Goal: Task Accomplishment & Management: Use online tool/utility

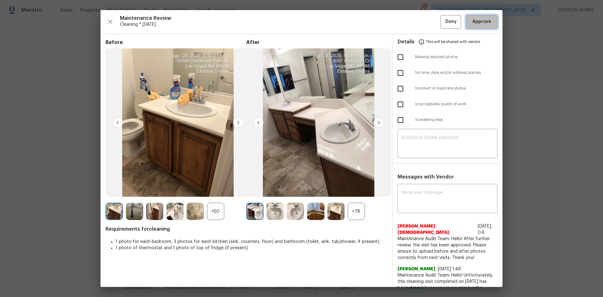
click at [477, 18] on span "Approve" at bounding box center [481, 22] width 19 height 8
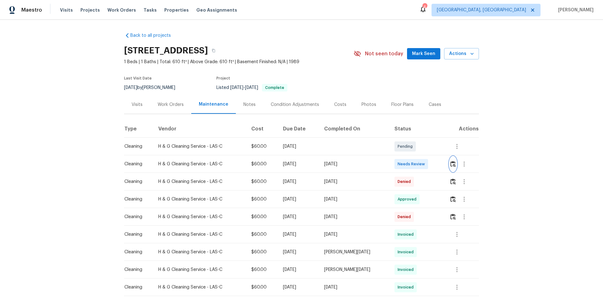
click at [429, 162] on img "button" at bounding box center [452, 164] width 5 height 6
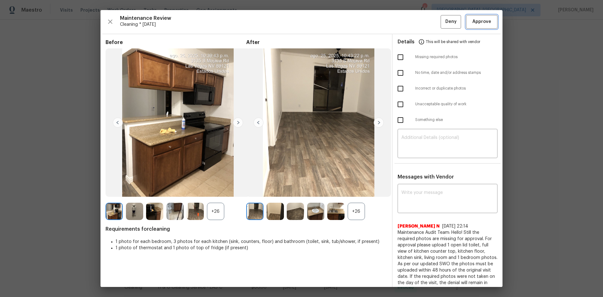
click at [429, 21] on span "Approve" at bounding box center [481, 22] width 19 height 8
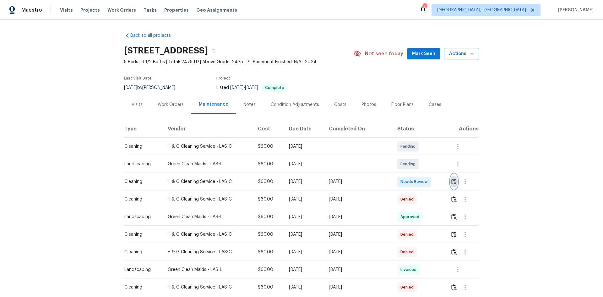
click at [429, 181] on img "button" at bounding box center [453, 181] width 5 height 6
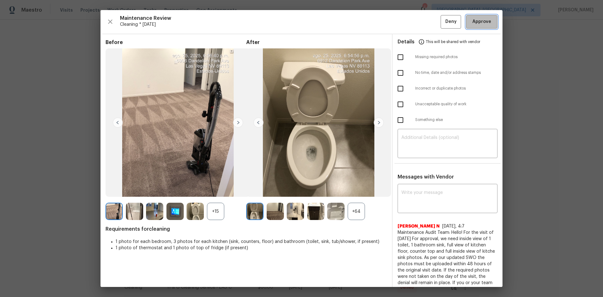
click at [429, 21] on span "Approve" at bounding box center [481, 22] width 19 height 8
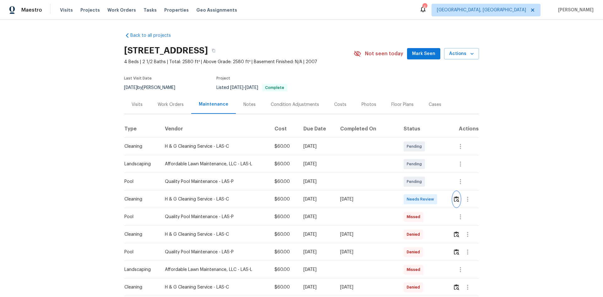
click at [429, 197] on img "button" at bounding box center [456, 199] width 5 height 6
click at [429, 194] on button "button" at bounding box center [456, 199] width 7 height 15
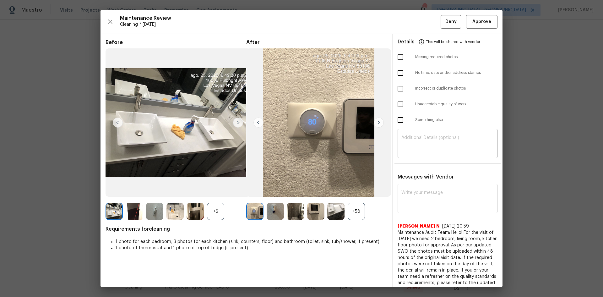
click at [429, 198] on div "x ​" at bounding box center [448, 199] width 100 height 28
click at [429, 198] on textarea at bounding box center [447, 199] width 92 height 18
paste textarea "Maintenance Audit Team: Hello! Unfortunately, this cleaning visit completed on …"
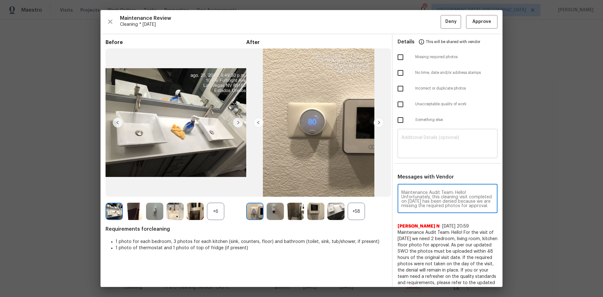
scroll to position [88, 0]
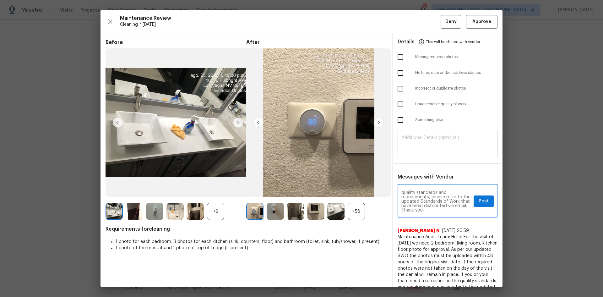
type textarea "Maintenance Audit Team: Hello! Unfortunately, this cleaning visit completed on …"
click at [421, 132] on div "​" at bounding box center [448, 144] width 100 height 28
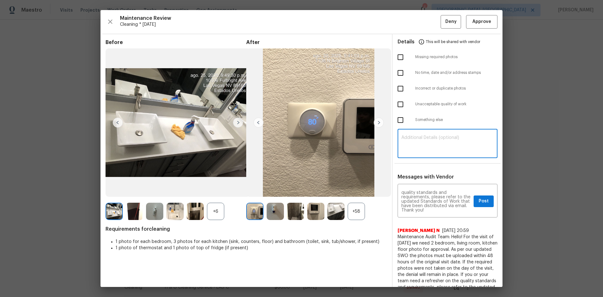
paste textarea "Maintenance Audit Team: Hello! Unfortunately, this cleaning visit completed on …"
type textarea "Maintenance Audit Team: Hello! Unfortunately, this cleaning visit completed on …"
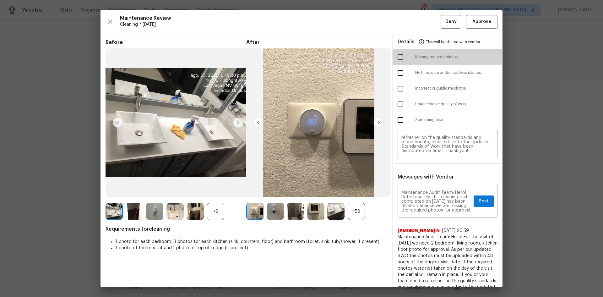
click at [399, 53] on input "checkbox" at bounding box center [400, 57] width 13 height 13
checkbox input "true"
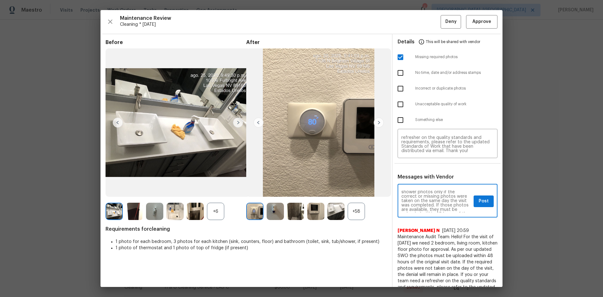
scroll to position [38, 0]
click at [429, 198] on span "Post" at bounding box center [484, 201] width 10 height 8
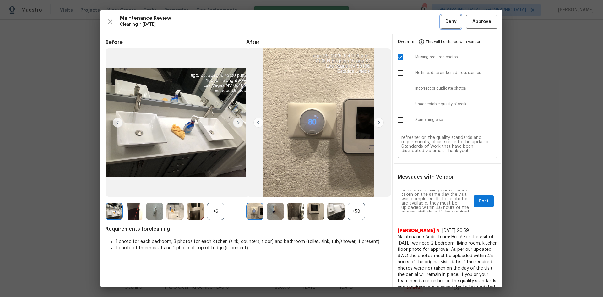
click at [429, 20] on span "Deny" at bounding box center [450, 22] width 11 height 8
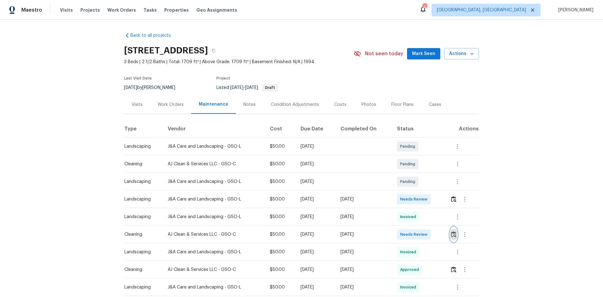
click at [429, 198] on img "button" at bounding box center [453, 234] width 5 height 6
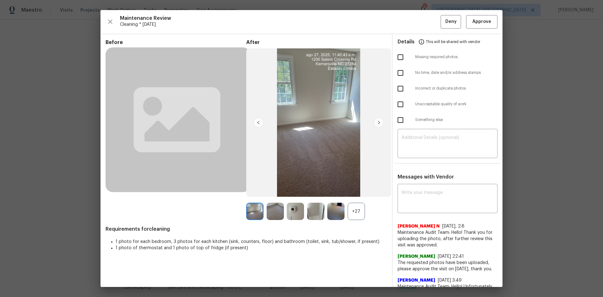
click at [429, 198] on div "Nijanthan N 8/22/25, 2:8 Maintenance Audit Team: Hello! Thank you for uploading…" at bounding box center [448, 233] width 100 height 30
click at [429, 198] on textarea at bounding box center [447, 199] width 92 height 18
paste textarea "Maintenance Audit Team: Hello! Unfortunately, this cleaning visit completed on …"
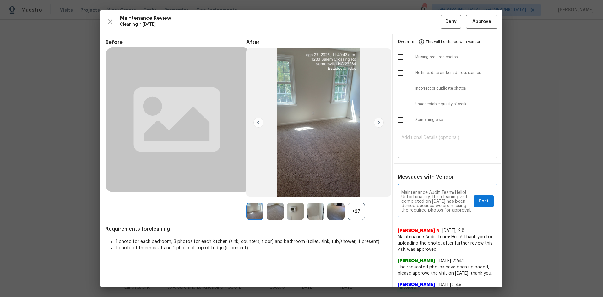
scroll to position [88, 0]
type textarea "Maintenance Audit Team: Hello! Unfortunately, this cleaning visit completed on …"
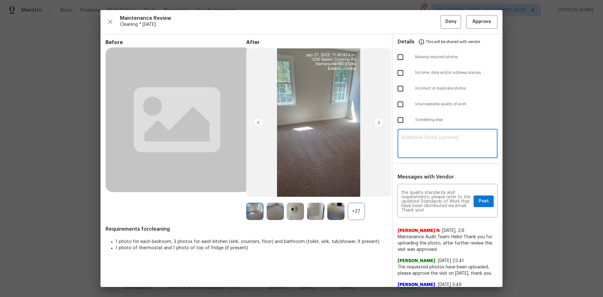
click at [429, 144] on textarea at bounding box center [447, 144] width 92 height 18
paste textarea "Maintenance Audit Team: Hello! Unfortunately, this cleaning visit completed on …"
type textarea "Maintenance Audit Team: Hello! Unfortunately, this cleaning visit completed on …"
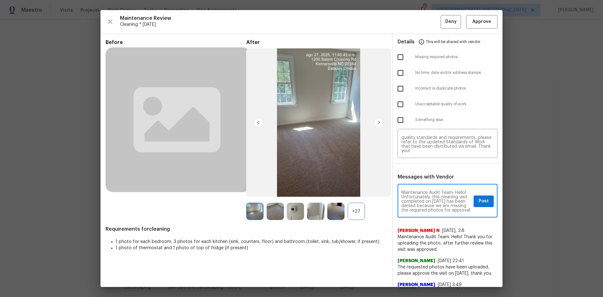
scroll to position [13, 0]
click at [429, 198] on span "Post" at bounding box center [484, 201] width 10 height 8
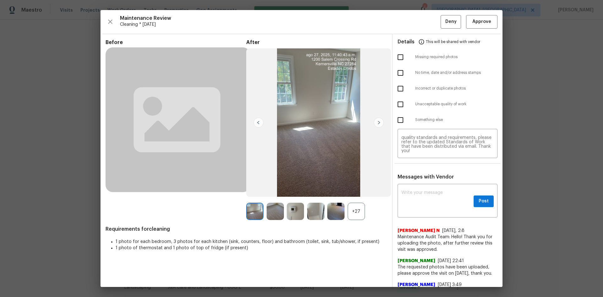
click at [398, 57] on input "checkbox" at bounding box center [400, 57] width 13 height 13
checkbox input "true"
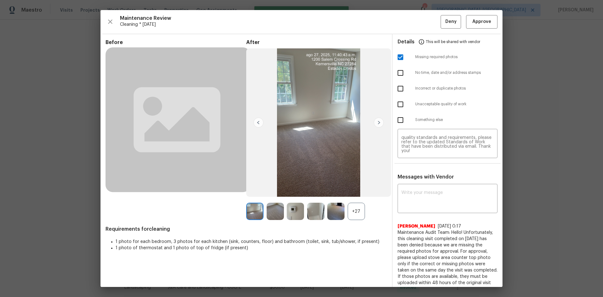
scroll to position [0, 0]
click at [429, 29] on div "Maintenance Review Cleaning * Mon, Aug 25 Deny Approve Before After +27 Require…" at bounding box center [301, 148] width 402 height 277
click at [429, 25] on span "Deny" at bounding box center [450, 22] width 11 height 8
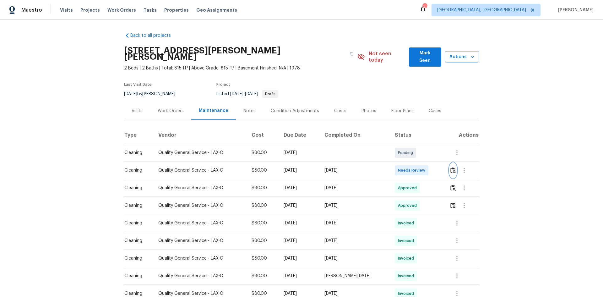
click at [429, 170] on img "button" at bounding box center [452, 170] width 5 height 6
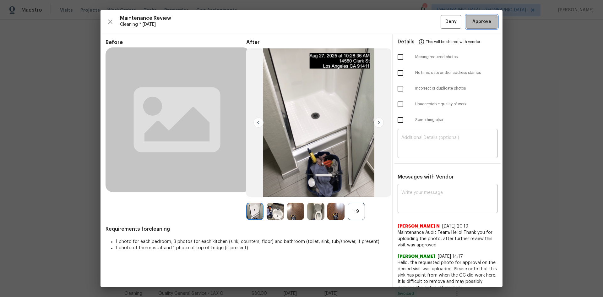
click at [429, 24] on span "Approve" at bounding box center [481, 22] width 19 height 8
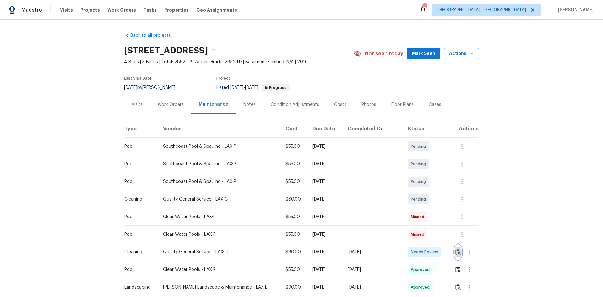
click at [429, 198] on img "button" at bounding box center [457, 252] width 5 height 6
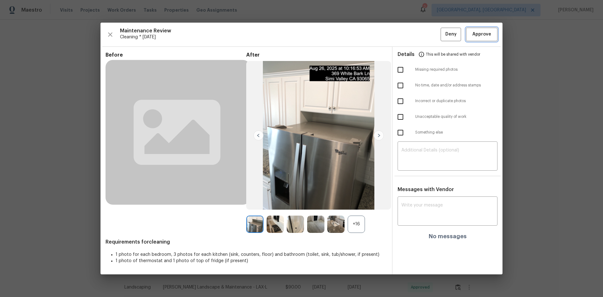
click at [429, 34] on span "Approve" at bounding box center [481, 34] width 19 height 8
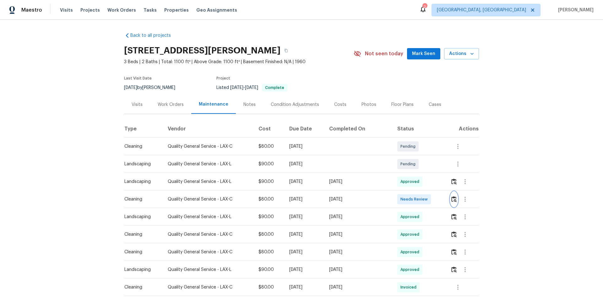
click at [429, 198] on img "button" at bounding box center [453, 199] width 5 height 6
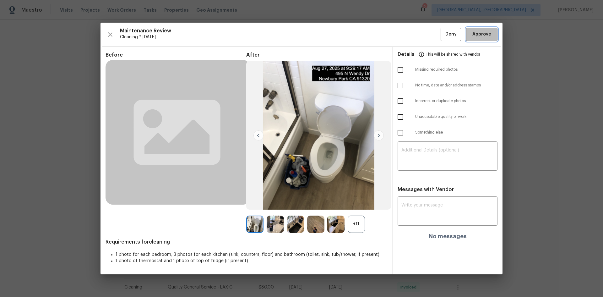
click at [429, 37] on span "Approve" at bounding box center [481, 34] width 19 height 8
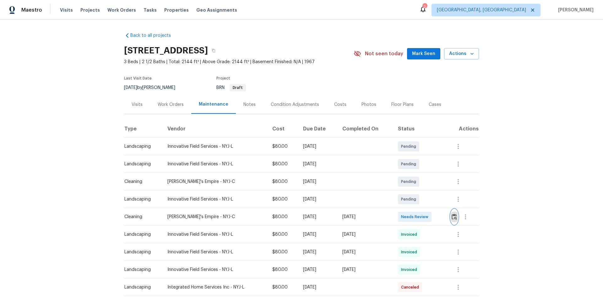
click at [429, 198] on img "button" at bounding box center [454, 217] width 5 height 6
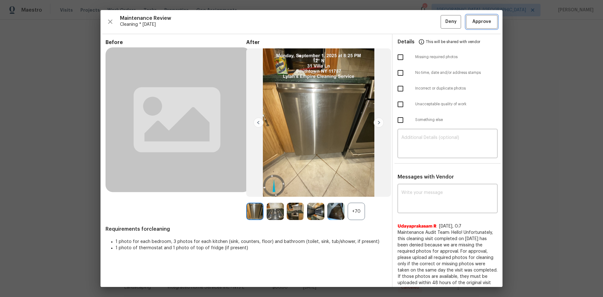
click at [429, 25] on span "Approve" at bounding box center [481, 22] width 19 height 8
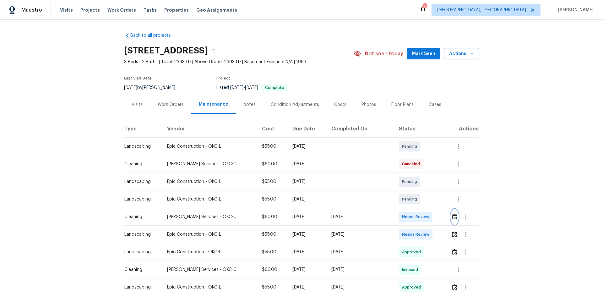
click at [429, 198] on img "button" at bounding box center [454, 217] width 5 height 6
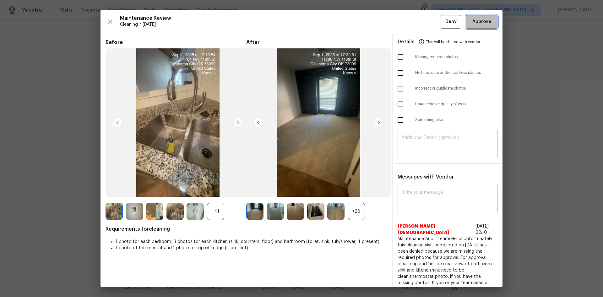
click at [429, 21] on span "Approve" at bounding box center [481, 22] width 19 height 8
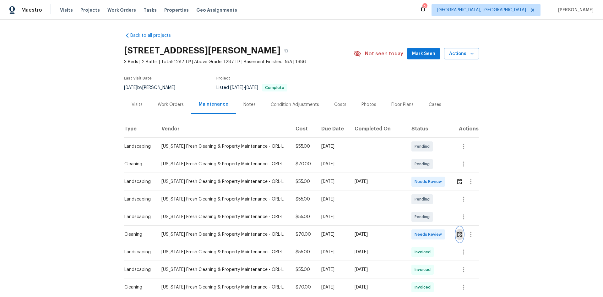
click at [429, 198] on img "button" at bounding box center [459, 234] width 5 height 6
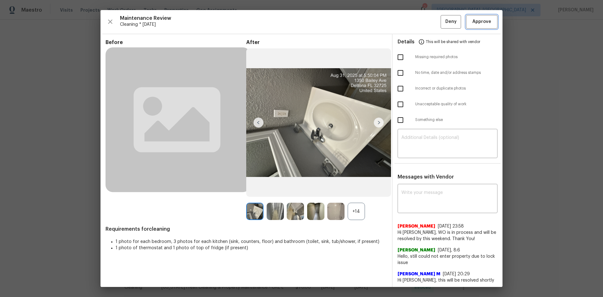
click at [429, 15] on button "Approve" at bounding box center [481, 22] width 31 height 14
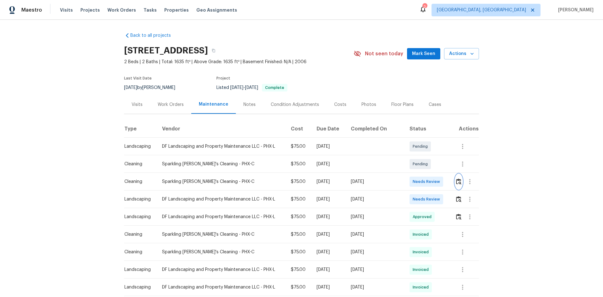
click at [459, 180] on img "button" at bounding box center [458, 181] width 5 height 6
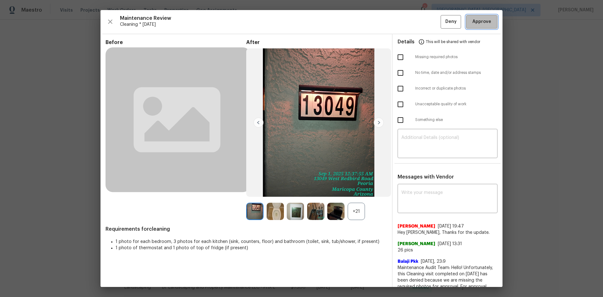
click at [472, 19] on span "Approve" at bounding box center [481, 22] width 19 height 8
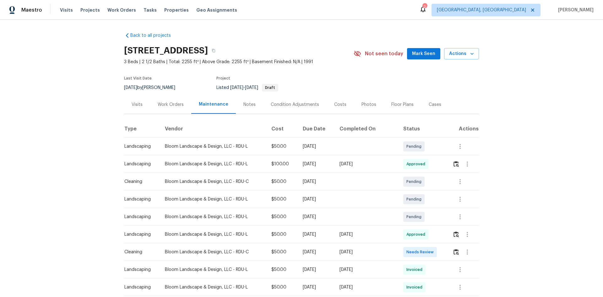
scroll to position [31, 0]
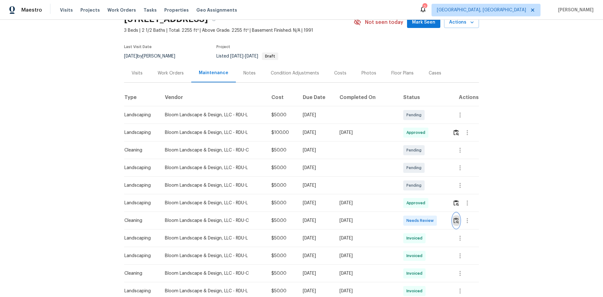
click at [453, 220] on img "button" at bounding box center [455, 220] width 5 height 6
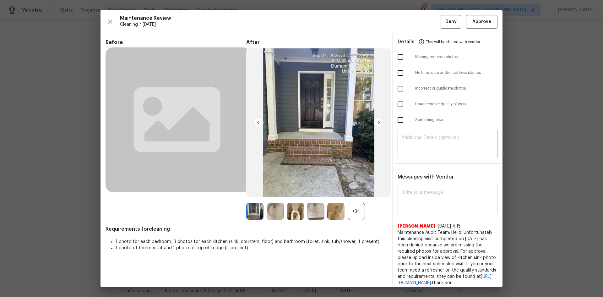
click at [413, 185] on div "x ​" at bounding box center [448, 199] width 100 height 28
paste textarea "Maintenance Audit Team: Hello! Unfortunately, this cleaning visit completed on …"
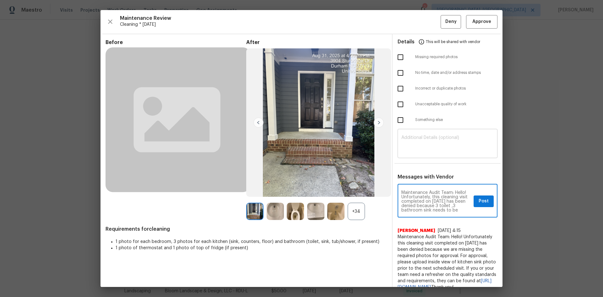
scroll to position [88, 0]
type textarea "Maintenance Audit Team: Hello! Unfortunately, this cleaning visit completed on …"
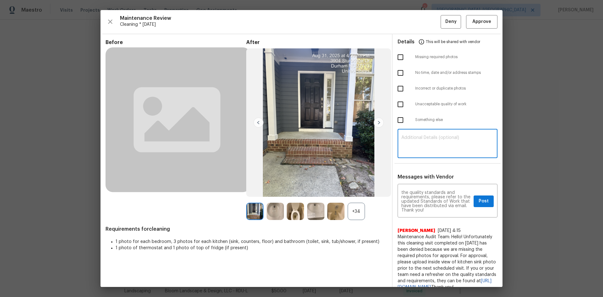
click at [423, 145] on textarea at bounding box center [447, 144] width 92 height 18
paste textarea "Maintenance Audit Team: Hello! Unfortunately, this cleaning visit completed on …"
type textarea "Maintenance Audit Team: Hello! Unfortunately, this cleaning visit completed on …"
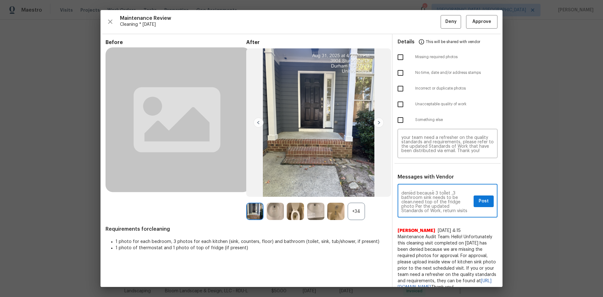
click at [445, 201] on textarea "Maintenance Audit Team: Hello! Unfortunately, this cleaning visit completed on …" at bounding box center [436, 201] width 70 height 22
type textarea "Maintenance Audit Team: Hello! Unfortunately, this cleaning visit completed on …"
click at [479, 202] on span "Post" at bounding box center [484, 201] width 10 height 8
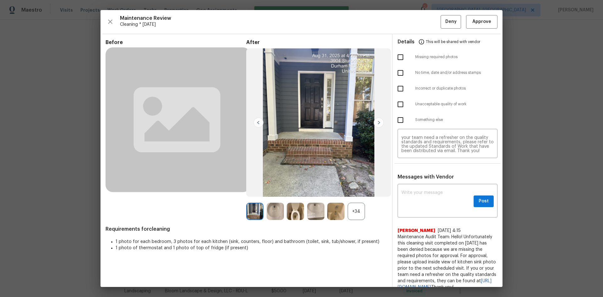
scroll to position [0, 0]
click at [397, 58] on input "checkbox" at bounding box center [400, 57] width 13 height 13
checkbox input "true"
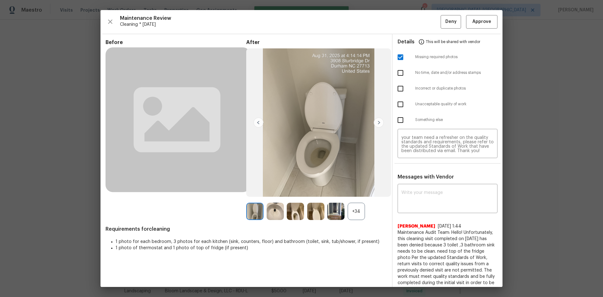
click at [394, 106] on input "checkbox" at bounding box center [400, 104] width 13 height 13
checkbox input "true"
click at [445, 18] on button "Deny" at bounding box center [451, 22] width 20 height 14
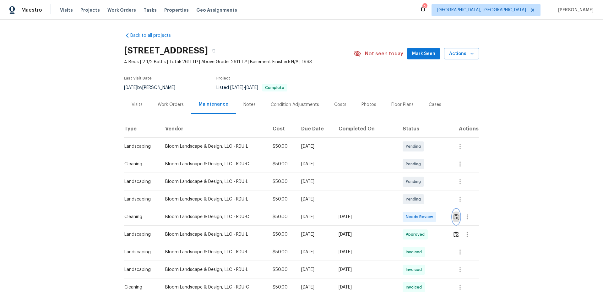
click at [429, 198] on img "button" at bounding box center [455, 217] width 5 height 6
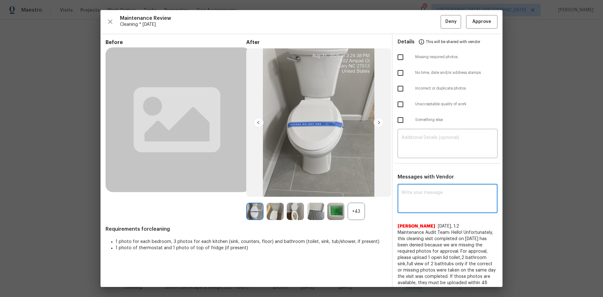
click at [421, 192] on textarea at bounding box center [447, 199] width 92 height 18
paste textarea "Maintenance Audit Team: Hello! Unfortunately, this cleaning visit completed on …"
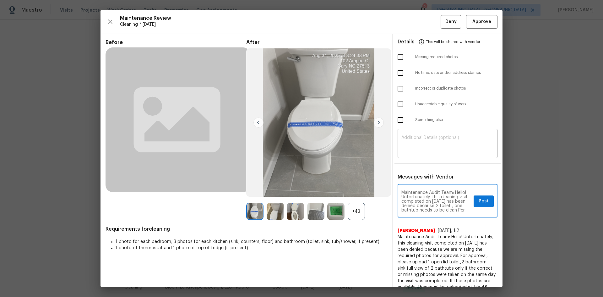
scroll to position [84, 0]
type textarea "Maintenance Audit Team: Hello! Unfortunately, this cleaning visit completed on …"
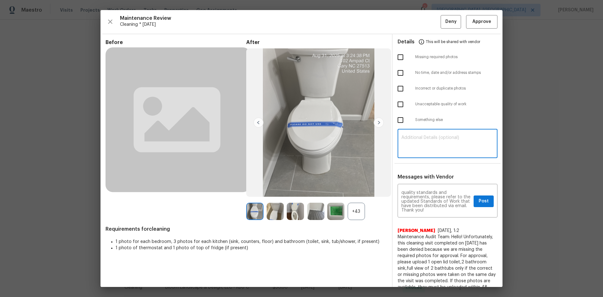
click at [429, 145] on textarea at bounding box center [447, 144] width 92 height 18
paste textarea "Maintenance Audit Team: Hello! Unfortunately, this cleaning visit completed on …"
type textarea "Maintenance Audit Team: Hello! Unfortunately, this cleaning visit completed on …"
click at [429, 198] on span "Post" at bounding box center [484, 201] width 10 height 8
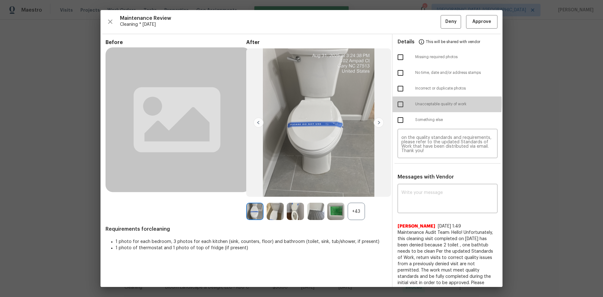
click at [395, 103] on input "checkbox" at bounding box center [400, 104] width 13 height 13
checkbox input "true"
click at [429, 24] on button "Deny" at bounding box center [451, 22] width 20 height 14
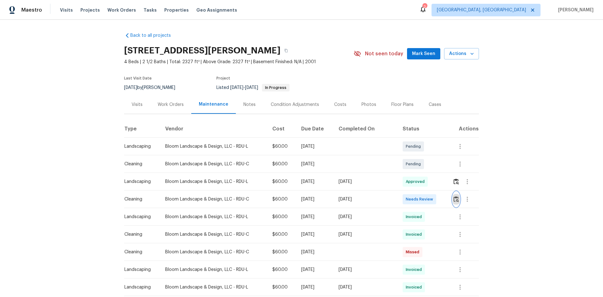
click at [456, 200] on img "button" at bounding box center [455, 199] width 5 height 6
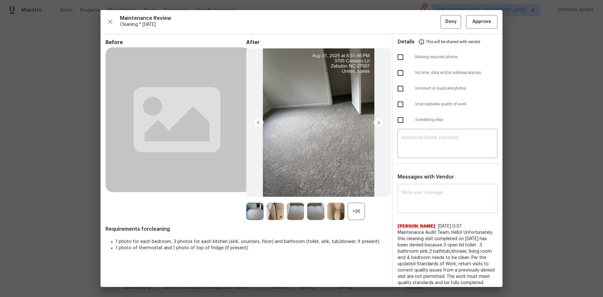
click at [432, 186] on div "x ​" at bounding box center [448, 199] width 100 height 28
paste textarea "Maintenance Audit Team: Hello! Unfortunately, this cleaning visit completed on …"
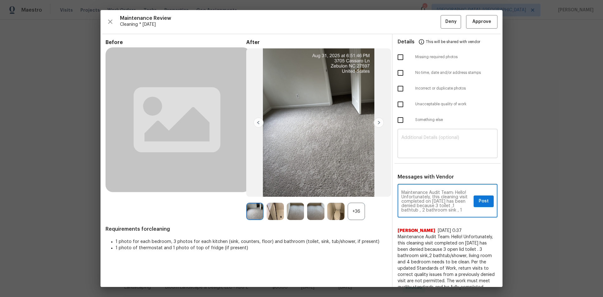
scroll to position [88, 0]
type textarea "Maintenance Audit Team: Hello! Unfortunately, this cleaning visit completed on …"
click at [435, 139] on textarea at bounding box center [447, 144] width 92 height 18
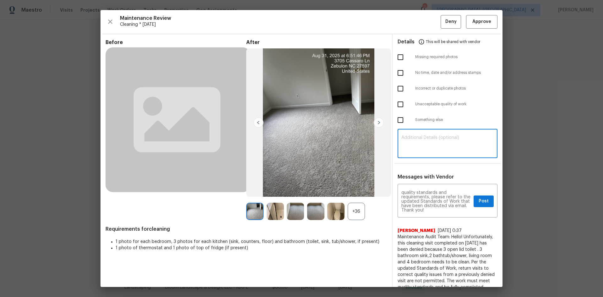
paste textarea "Maintenance Audit Team: Hello! Unfortunately, this cleaning visit completed on …"
type textarea "Maintenance Audit Team: Hello! Unfortunately, this cleaning visit completed on …"
click at [395, 100] on input "checkbox" at bounding box center [400, 104] width 13 height 13
checkbox input "true"
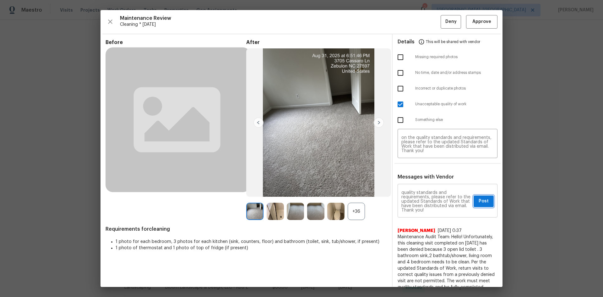
click at [474, 198] on button "Post" at bounding box center [484, 201] width 20 height 12
click at [441, 25] on button "Deny" at bounding box center [451, 22] width 20 height 14
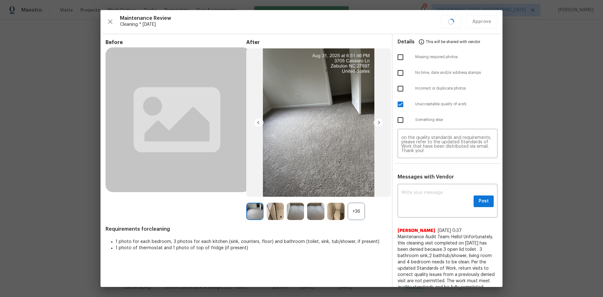
scroll to position [0, 0]
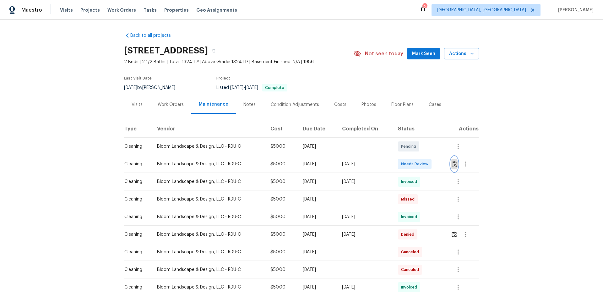
click at [429, 166] on img "button" at bounding box center [454, 164] width 5 height 6
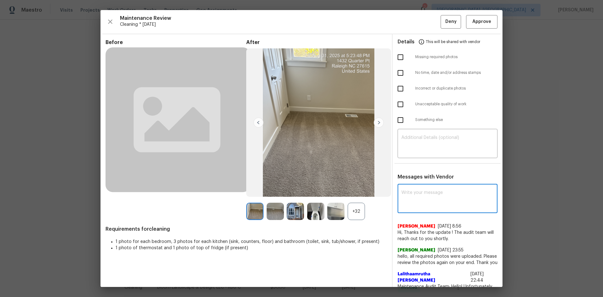
click at [429, 195] on textarea at bounding box center [447, 199] width 92 height 18
paste textarea "Maintenance Audit Team: Hello! Unfortunately, this cleaning visit completed on …"
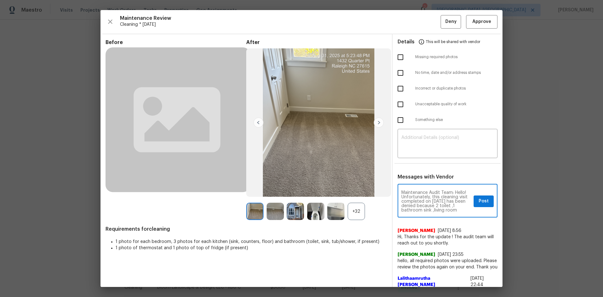
scroll to position [88, 0]
type textarea "Maintenance Audit Team: Hello! Unfortunately, this cleaning visit completed on …"
click at [429, 151] on textarea at bounding box center [447, 144] width 92 height 18
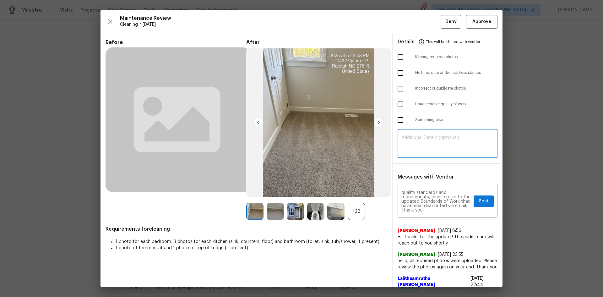
paste textarea "Maintenance Audit Team: Hello! Unfortunately, this cleaning visit completed on …"
type textarea "Maintenance Audit Team: Hello! Unfortunately, this cleaning visit completed on …"
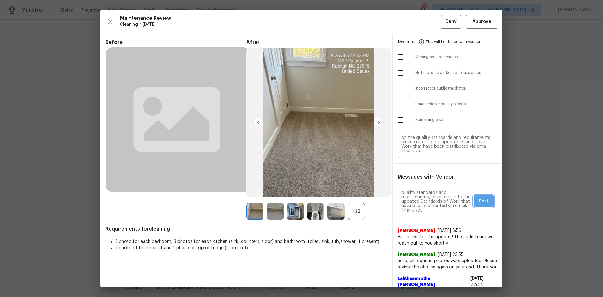
click at [429, 198] on span "Post" at bounding box center [484, 201] width 10 height 8
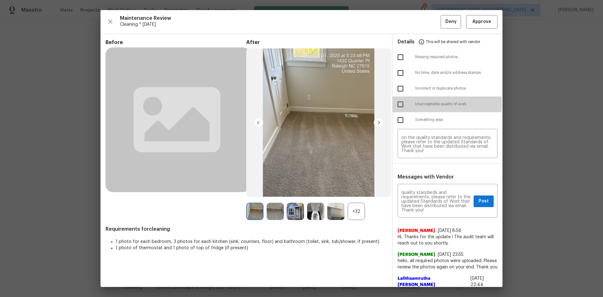
click at [395, 103] on input "checkbox" at bounding box center [400, 104] width 13 height 13
checkbox input "true"
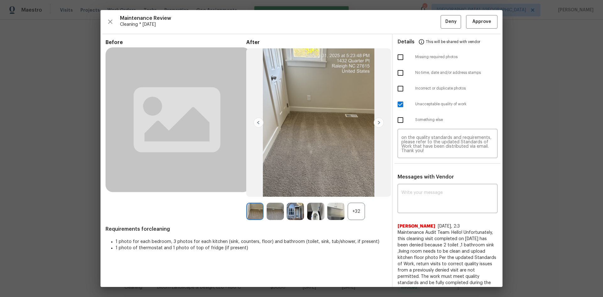
scroll to position [0, 0]
click at [397, 56] on input "checkbox" at bounding box center [400, 57] width 13 height 13
checkbox input "true"
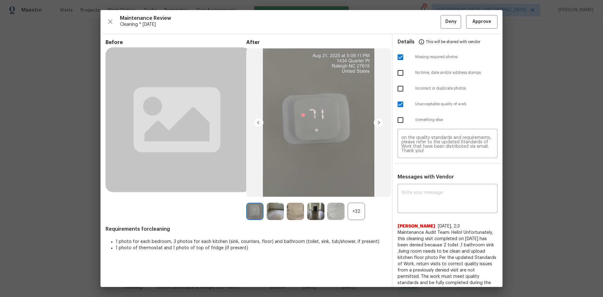
drag, startPoint x: 447, startPoint y: 9, endPoint x: 447, endPoint y: 20, distance: 10.7
click at [429, 11] on div "Maintenance Review Cleaning * [DATE] Deny Approve Before After +32 Requirements…" at bounding box center [301, 148] width 603 height 297
click at [429, 20] on span "Deny" at bounding box center [450, 22] width 11 height 8
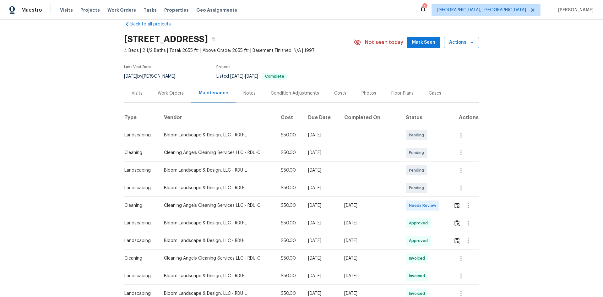
scroll to position [31, 0]
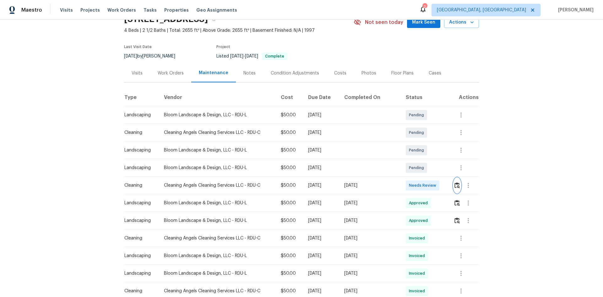
click at [429, 185] on img "button" at bounding box center [456, 185] width 5 height 6
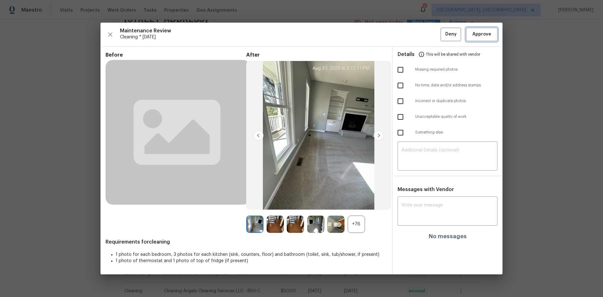
click at [429, 33] on span "Approve" at bounding box center [481, 34] width 19 height 8
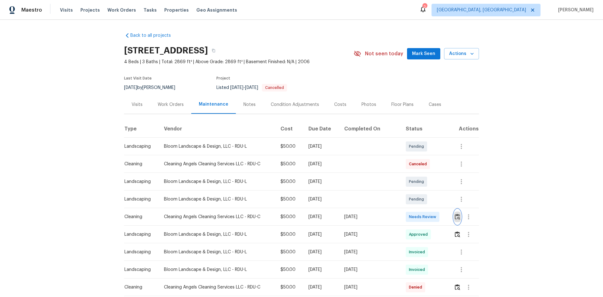
click at [429, 198] on img "button" at bounding box center [457, 217] width 5 height 6
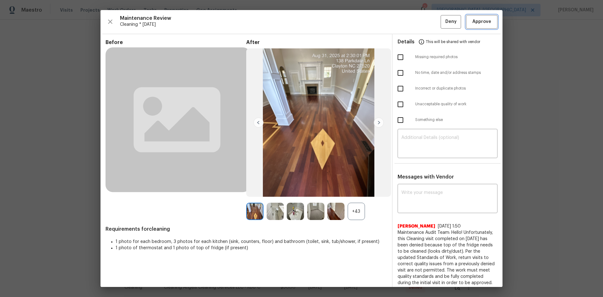
click at [429, 21] on span "Approve" at bounding box center [481, 22] width 21 height 8
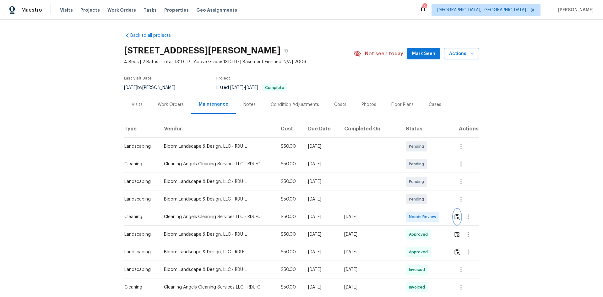
click at [429, 198] on img "button" at bounding box center [456, 217] width 5 height 6
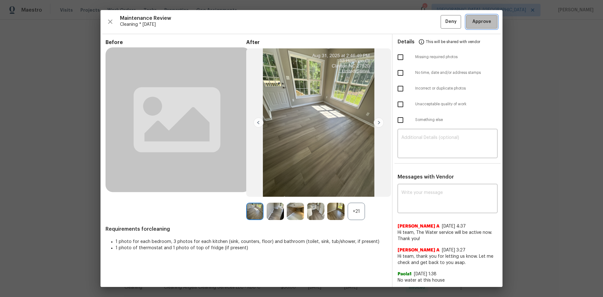
click at [429, 19] on span "Approve" at bounding box center [481, 22] width 19 height 8
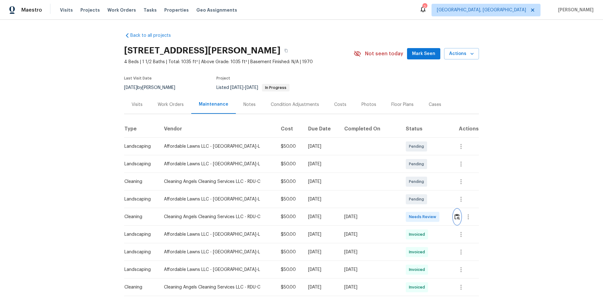
click at [456, 215] on img "button" at bounding box center [456, 217] width 5 height 6
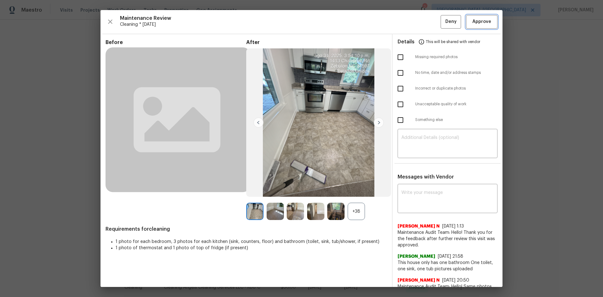
click at [475, 20] on span "Approve" at bounding box center [481, 22] width 19 height 8
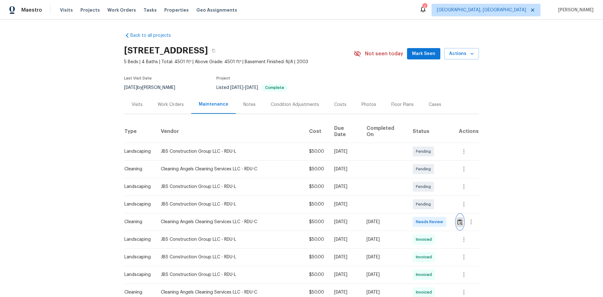
click at [429, 198] on img "button" at bounding box center [459, 222] width 5 height 6
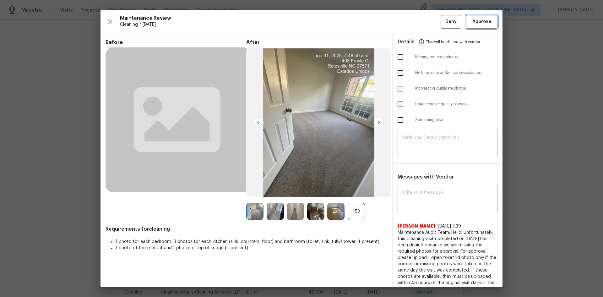
click at [429, 23] on span "Approve" at bounding box center [481, 22] width 21 height 8
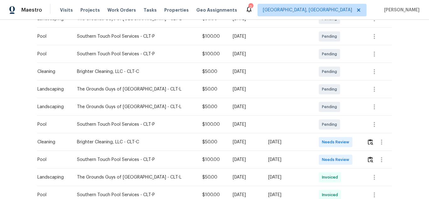
scroll to position [157, 0]
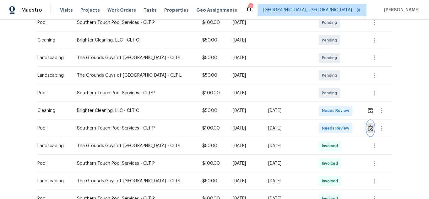
click at [368, 128] on img "button" at bounding box center [370, 128] width 5 height 6
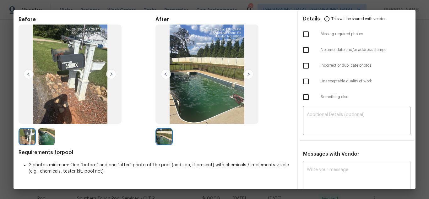
scroll to position [63, 0]
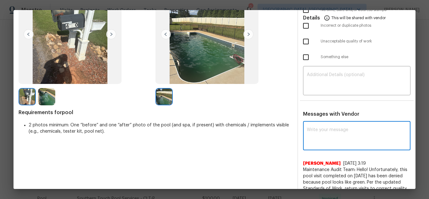
click at [335, 139] on textarea at bounding box center [357, 137] width 100 height 18
paste textarea "Maintenance Audit Team: Hello! Unfortunately, this Pool visit completed on 09/0…"
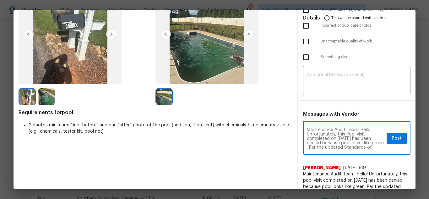
scroll to position [66, 0]
type textarea "Maintenance Audit Team: Hello! Unfortunately, this Pool visit completed on 09/0…"
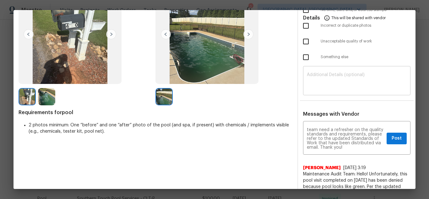
click at [341, 91] on div "​" at bounding box center [356, 82] width 107 height 28
paste textarea "Maintenance Audit Team: Hello! Unfortunately, this Pool visit completed on 09/0…"
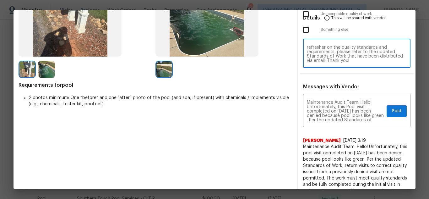
scroll to position [94, 0]
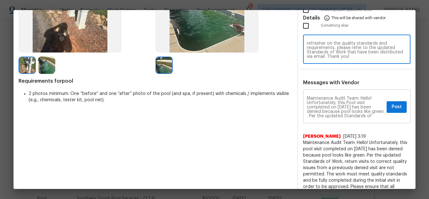
type textarea "Maintenance Audit Team: Hello! Unfortunately, this Pool visit completed on 09/0…"
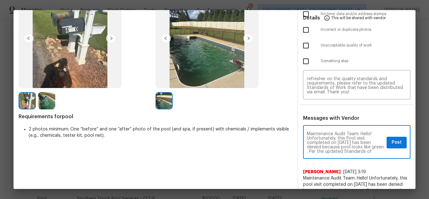
scroll to position [0, 0]
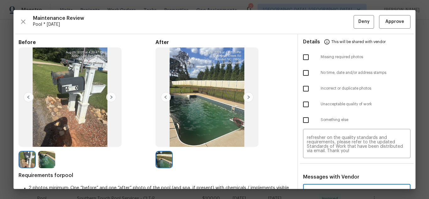
click at [302, 104] on input "checkbox" at bounding box center [305, 104] width 13 height 13
checkbox input "true"
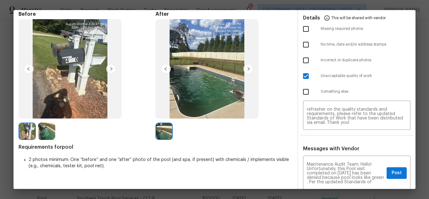
scroll to position [126, 0]
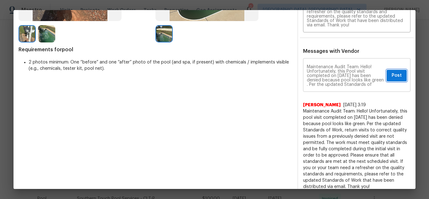
click at [394, 76] on span "Post" at bounding box center [397, 76] width 10 height 8
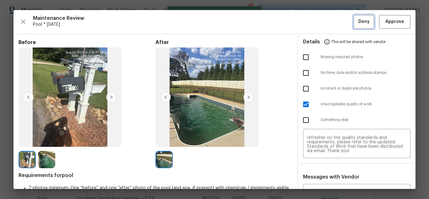
click at [354, 26] on button "Deny" at bounding box center [364, 22] width 20 height 14
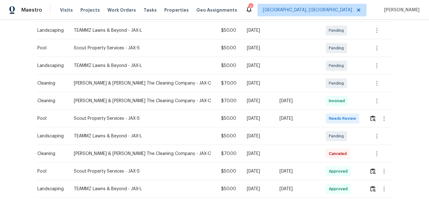
scroll to position [157, 0]
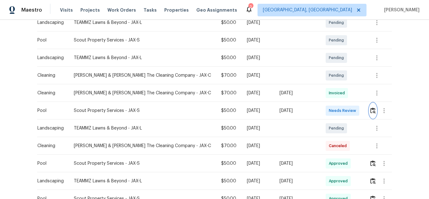
click at [370, 108] on img "button" at bounding box center [372, 110] width 5 height 6
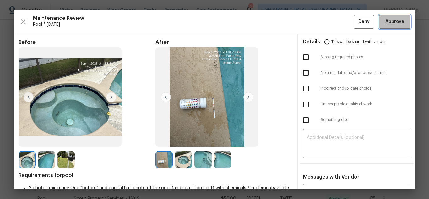
click at [389, 20] on span "Approve" at bounding box center [394, 22] width 19 height 8
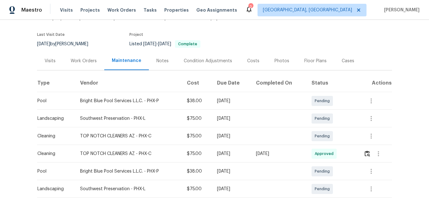
scroll to position [126, 0]
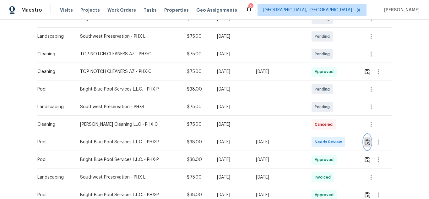
click at [366, 141] on img "button" at bounding box center [367, 142] width 5 height 6
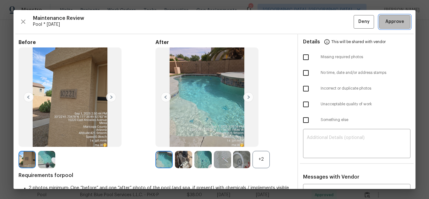
click at [386, 25] on span "Approve" at bounding box center [394, 22] width 19 height 8
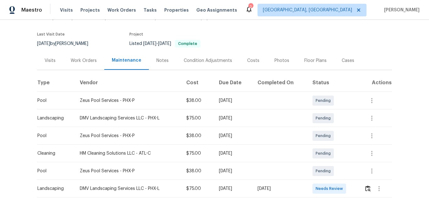
scroll to position [126, 0]
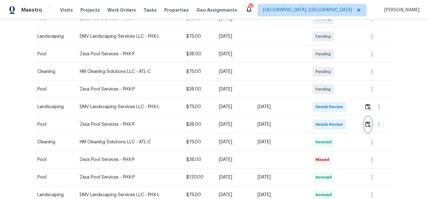
click at [367, 122] on img "button" at bounding box center [367, 124] width 5 height 6
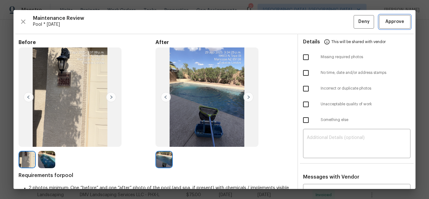
click at [385, 19] on span "Approve" at bounding box center [394, 22] width 19 height 8
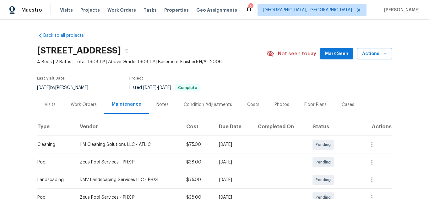
scroll to position [157, 0]
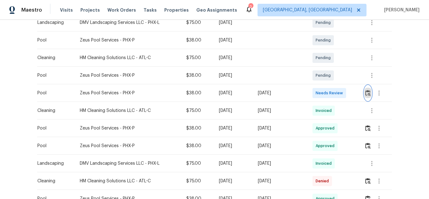
click at [368, 90] on img "button" at bounding box center [367, 93] width 5 height 6
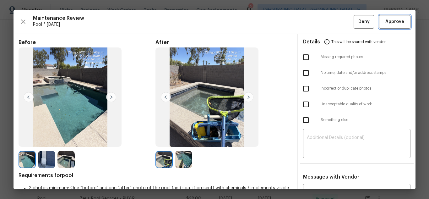
click at [385, 24] on span "Approve" at bounding box center [394, 22] width 19 height 8
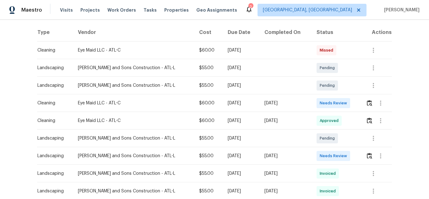
scroll to position [126, 0]
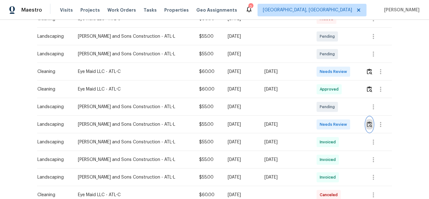
click at [367, 122] on img "button" at bounding box center [369, 124] width 5 height 6
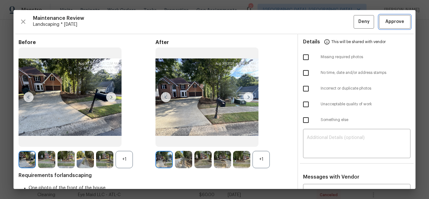
click at [389, 21] on span "Approve" at bounding box center [394, 22] width 19 height 8
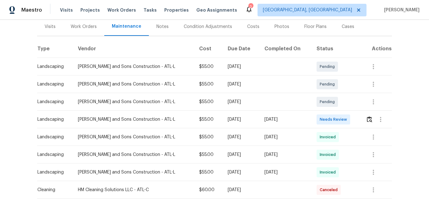
scroll to position [94, 0]
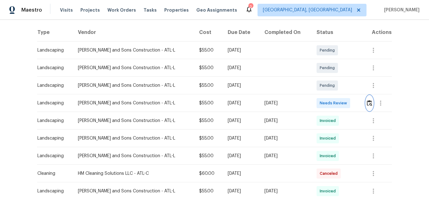
click at [366, 103] on button "button" at bounding box center [369, 102] width 7 height 15
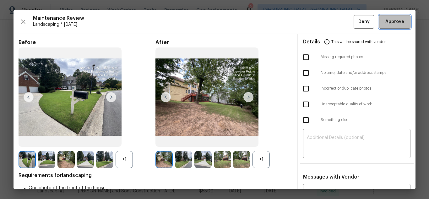
click at [390, 22] on span "Approve" at bounding box center [394, 22] width 19 height 8
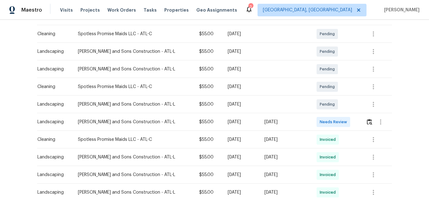
scroll to position [126, 0]
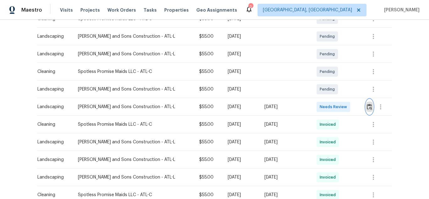
click at [367, 106] on img "button" at bounding box center [369, 107] width 5 height 6
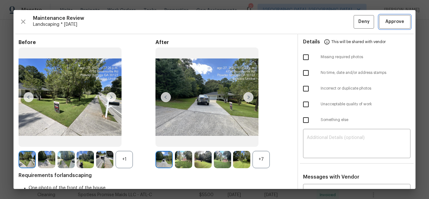
click at [390, 19] on span "Approve" at bounding box center [394, 22] width 19 height 8
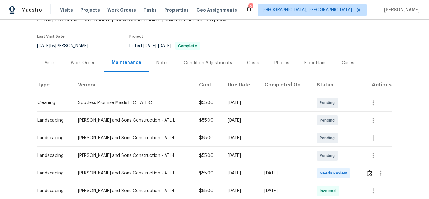
scroll to position [94, 0]
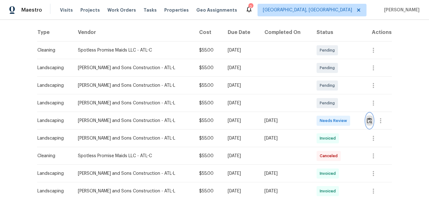
click at [367, 122] on img "button" at bounding box center [369, 120] width 5 height 6
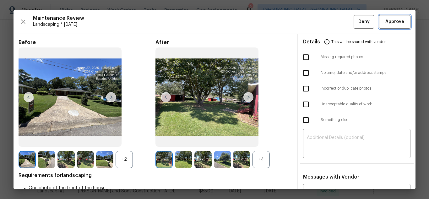
click at [385, 22] on span "Approve" at bounding box center [394, 22] width 19 height 8
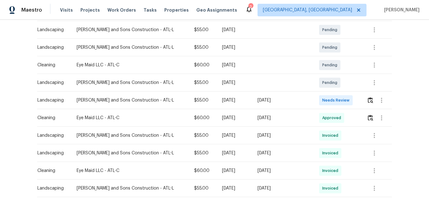
scroll to position [126, 0]
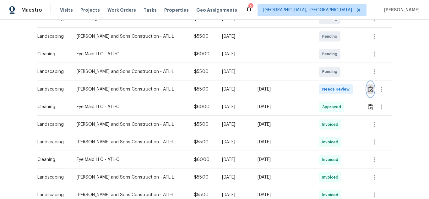
click at [368, 89] on img "button" at bounding box center [370, 89] width 5 height 6
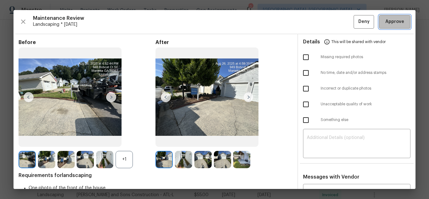
click at [389, 22] on span "Approve" at bounding box center [394, 22] width 19 height 8
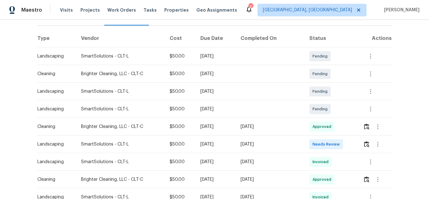
scroll to position [94, 0]
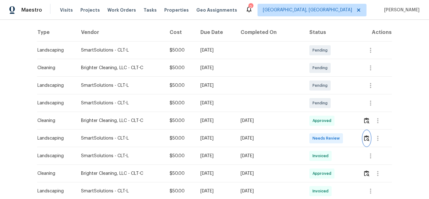
click at [365, 138] on img "button" at bounding box center [366, 138] width 5 height 6
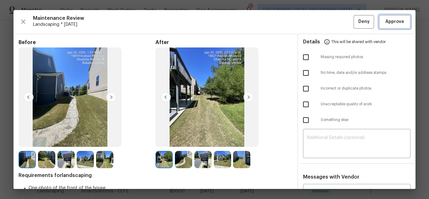
click at [389, 18] on span "Approve" at bounding box center [394, 22] width 19 height 8
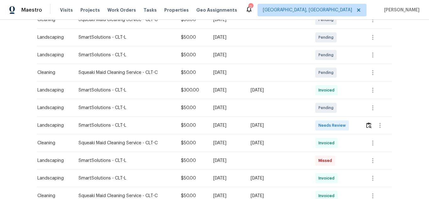
scroll to position [126, 0]
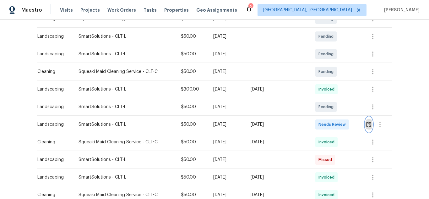
click at [369, 124] on img "button" at bounding box center [368, 124] width 5 height 6
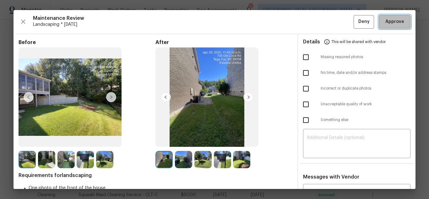
drag, startPoint x: 393, startPoint y: 26, endPoint x: 264, endPoint y: 2, distance: 130.7
click at [392, 26] on button "Approve" at bounding box center [394, 22] width 31 height 14
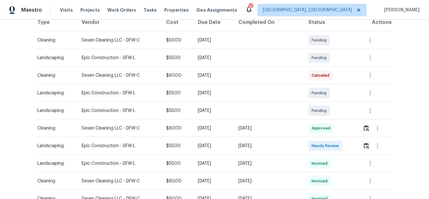
scroll to position [126, 0]
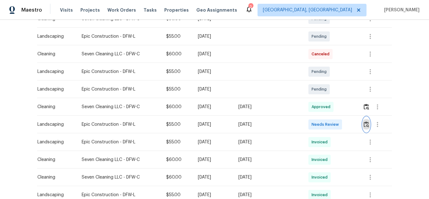
click at [364, 123] on img "button" at bounding box center [366, 124] width 5 height 6
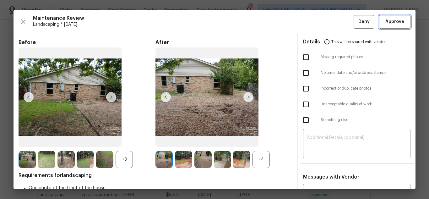
click at [385, 19] on span "Approve" at bounding box center [394, 22] width 19 height 8
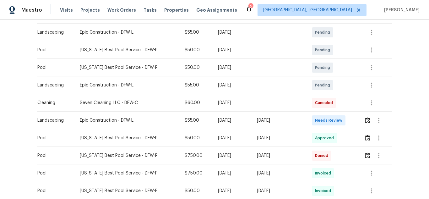
scroll to position [157, 0]
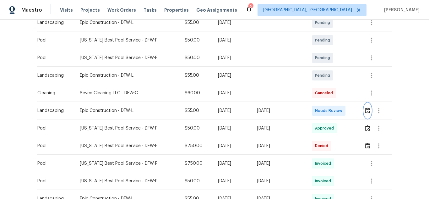
click at [367, 109] on img "button" at bounding box center [367, 110] width 5 height 6
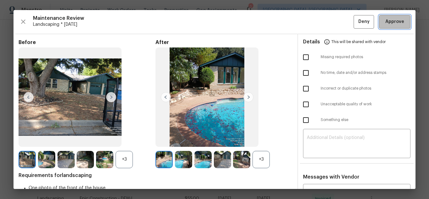
click at [389, 19] on span "Approve" at bounding box center [394, 22] width 19 height 8
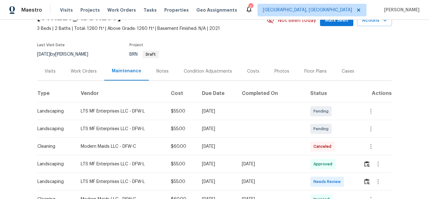
scroll to position [94, 0]
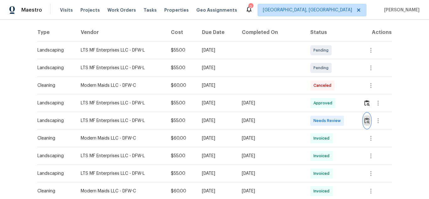
click at [365, 120] on img "button" at bounding box center [366, 120] width 5 height 6
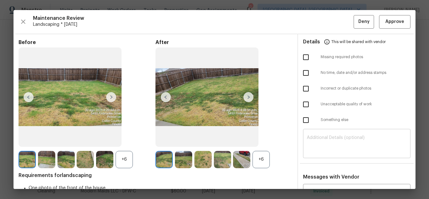
scroll to position [63, 0]
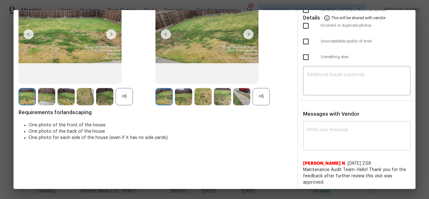
click at [347, 141] on textarea at bounding box center [357, 137] width 100 height 18
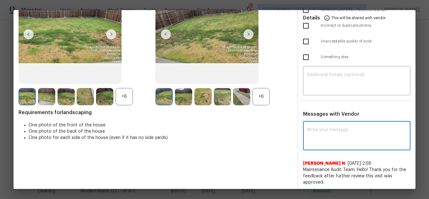
paste textarea "Maintenance Audit Team: Hello! Unfortunately, this landscaping visit completed …"
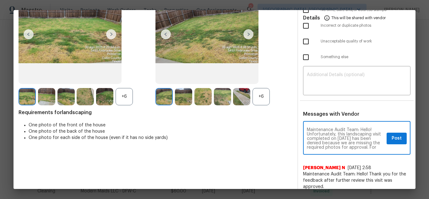
scroll to position [70, 0]
type textarea "Maintenance Audit Team: Hello! Unfortunately, this landscaping visit completed …"
click at [353, 90] on div "​" at bounding box center [356, 82] width 107 height 28
paste textarea "Maintenance Audit Team: Hello! Unfortunately, this landscaping visit completed …"
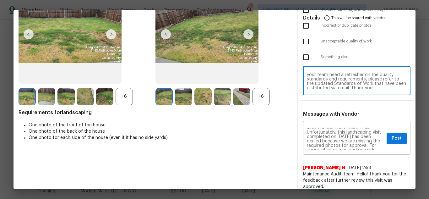
scroll to position [0, 0]
type textarea "Maintenance Audit Team: Hello! Unfortunately, this landscaping visit completed …"
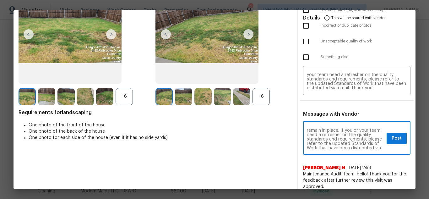
scroll to position [63, 0]
click at [394, 142] on button "Post" at bounding box center [397, 139] width 20 height 12
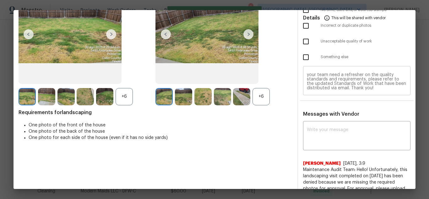
scroll to position [0, 0]
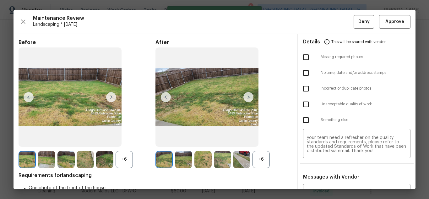
click at [304, 58] on input "checkbox" at bounding box center [305, 57] width 13 height 13
checkbox input "true"
click at [358, 19] on span "Deny" at bounding box center [363, 22] width 11 height 8
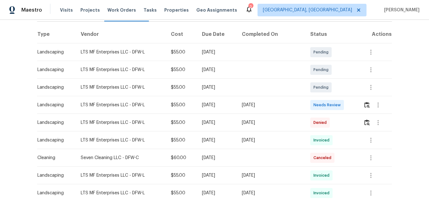
scroll to position [94, 0]
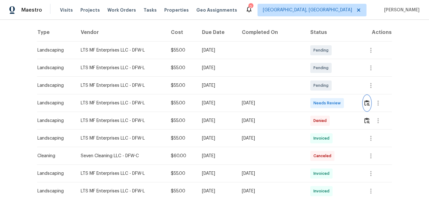
click at [368, 101] on button "button" at bounding box center [366, 102] width 7 height 15
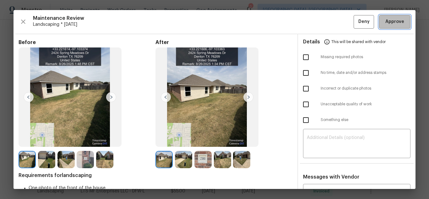
click at [394, 24] on span "Approve" at bounding box center [394, 22] width 19 height 8
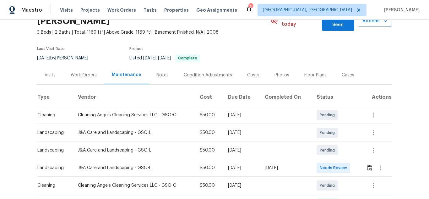
scroll to position [63, 0]
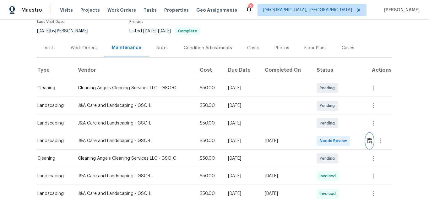
click at [367, 138] on img "button" at bounding box center [369, 141] width 5 height 6
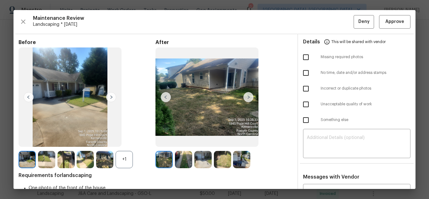
click at [243, 96] on img at bounding box center [248, 97] width 10 height 10
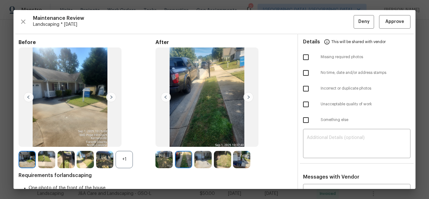
click at [244, 95] on img at bounding box center [248, 97] width 10 height 10
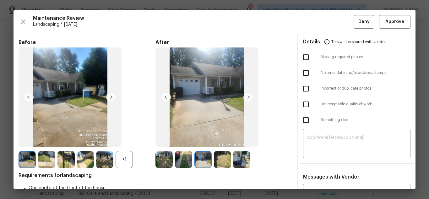
click at [244, 95] on img at bounding box center [248, 97] width 10 height 10
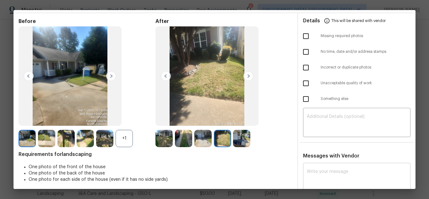
scroll to position [43, 0]
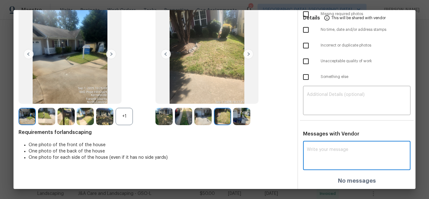
click at [339, 147] on textarea at bounding box center [357, 156] width 100 height 18
paste textarea "Maintenance Audit Team: Hello! Unfortunately, this landscaping visit completed …"
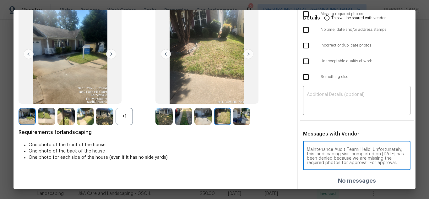
scroll to position [70, 0]
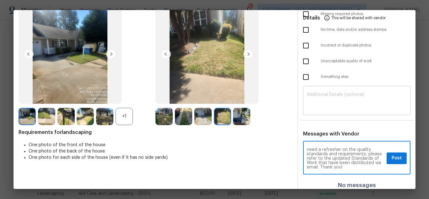
type textarea "Maintenance Audit Team: Hello! Unfortunately, this landscaping visit completed …"
click at [351, 98] on textarea at bounding box center [357, 101] width 100 height 18
paste textarea "Maintenance Audit Team: Hello! Unfortunately, this landscaping visit completed …"
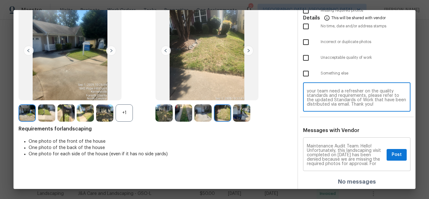
scroll to position [47, 0]
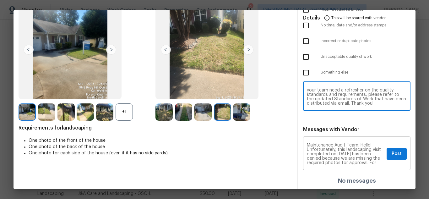
type textarea "Maintenance Audit Team: Hello! Unfortunately, this landscaping visit completed …"
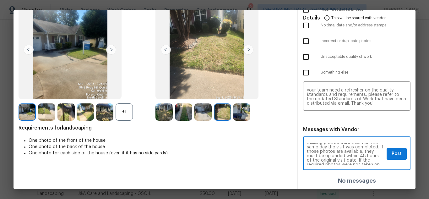
scroll to position [38, 0]
click at [392, 152] on span "Post" at bounding box center [397, 154] width 10 height 8
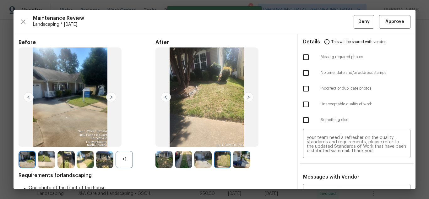
scroll to position [0, 0]
click at [303, 57] on input "checkbox" at bounding box center [305, 57] width 13 height 13
checkbox input "true"
click at [357, 12] on div "Maintenance Review Landscaping * Tue, Sep 02 Deny Approve Before +1 After Requi…" at bounding box center [215, 99] width 402 height 179
click at [357, 17] on button "Deny" at bounding box center [364, 22] width 20 height 14
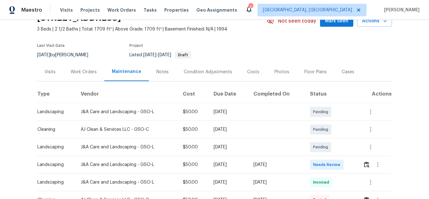
scroll to position [94, 0]
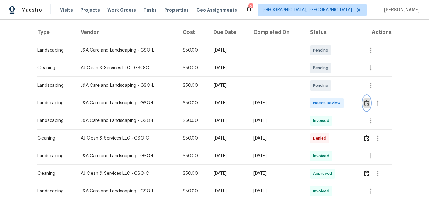
click at [366, 101] on img "button" at bounding box center [366, 103] width 5 height 6
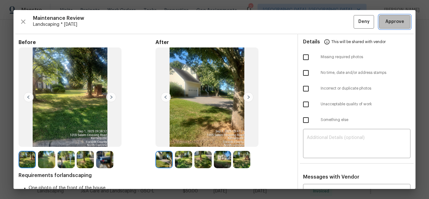
click at [392, 24] on span "Approve" at bounding box center [394, 22] width 19 height 8
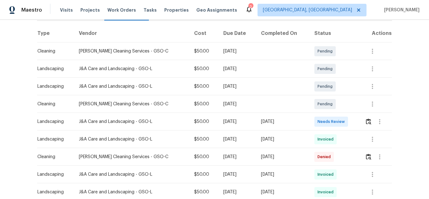
scroll to position [94, 0]
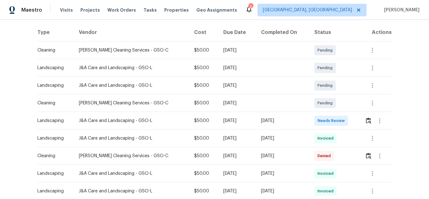
click at [372, 117] on div at bounding box center [379, 120] width 15 height 15
click at [369, 117] on button "button" at bounding box center [368, 120] width 7 height 15
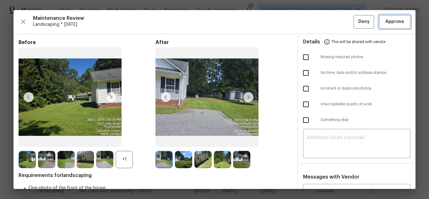
click at [392, 20] on span "Approve" at bounding box center [394, 22] width 19 height 8
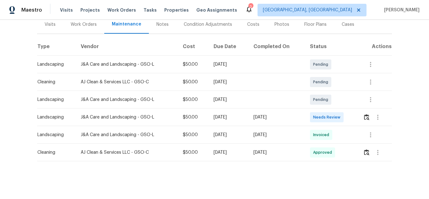
scroll to position [85, 0]
click at [364, 114] on img "button" at bounding box center [366, 117] width 5 height 6
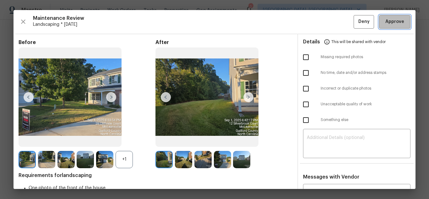
click at [397, 20] on span "Approve" at bounding box center [394, 22] width 19 height 8
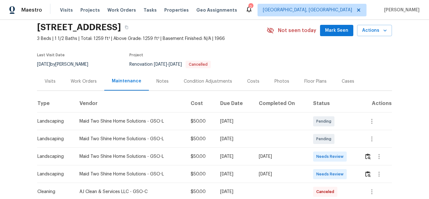
scroll to position [63, 0]
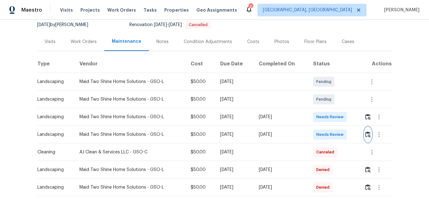
click at [366, 135] on img "button" at bounding box center [367, 134] width 5 height 6
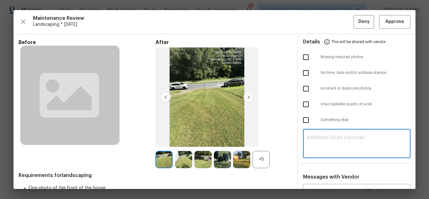
click at [326, 143] on textarea at bounding box center [357, 144] width 100 height 18
paste textarea "Maintenance Audit Team: Hello! Unfortunately this landscaping visit completed o…"
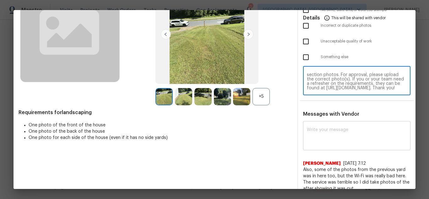
type textarea "Maintenance Audit Team: Hello! Unfortunately this landscaping visit completed o…"
click at [336, 134] on textarea at bounding box center [357, 137] width 100 height 18
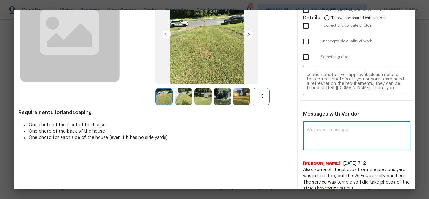
paste textarea "Maintenance Audit Team: Hello! Unfortunately this landscaping visit completed o…"
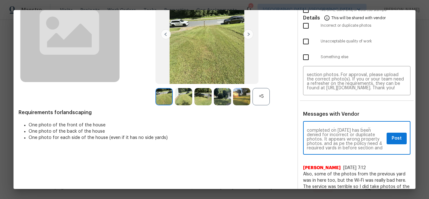
scroll to position [13, 0]
click at [372, 138] on textarea "Maintenance Audit Team: Hello! Unfortunately this landscaping visit completed o…" at bounding box center [345, 139] width 77 height 22
type textarea "Maintenance Audit Team: Hello! Unfortunately this landscaping visit completed o…"
click at [387, 138] on button "Post" at bounding box center [397, 139] width 20 height 12
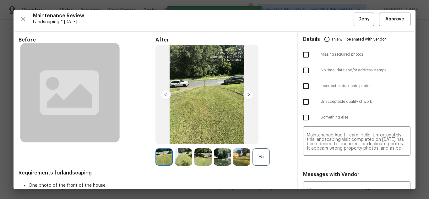
scroll to position [0, 0]
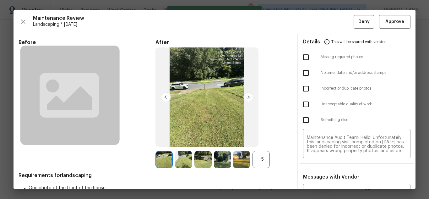
click at [303, 54] on input "checkbox" at bounding box center [305, 57] width 13 height 13
checkbox input "true"
click at [301, 89] on input "checkbox" at bounding box center [305, 88] width 13 height 13
checkbox input "true"
click at [358, 25] on span "Deny" at bounding box center [363, 22] width 11 height 8
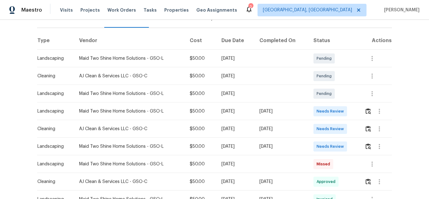
scroll to position [94, 0]
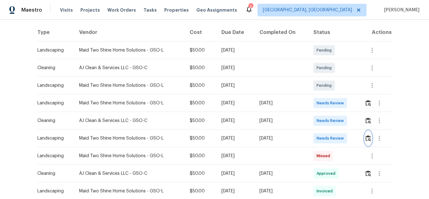
click at [368, 135] on img "button" at bounding box center [368, 138] width 5 height 6
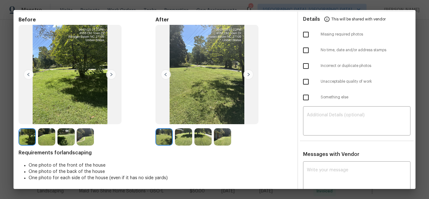
scroll to position [3, 0]
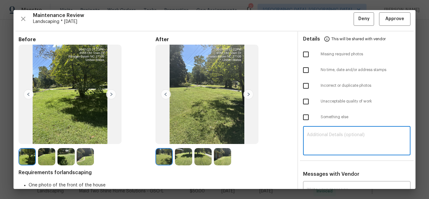
click at [332, 133] on textarea at bounding box center [357, 142] width 100 height 18
paste textarea "Maintenance Audit Team: Hello! Unfortunately, this landscaping visit completed …"
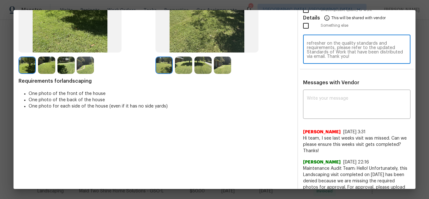
scroll to position [97, 0]
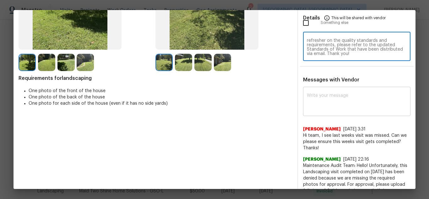
type textarea "Maintenance Audit Team: Hello! Unfortunately, this landscaping visit completed …"
click at [341, 100] on textarea at bounding box center [357, 102] width 100 height 18
paste textarea "Maintenance Audit Team: Hello! Unfortunately, this landscaping visit completed …"
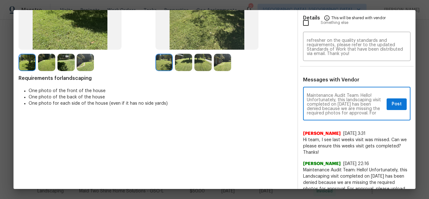
scroll to position [75, 0]
type textarea "Maintenance Audit Team: Hello! Unfortunately, this landscaping visit completed …"
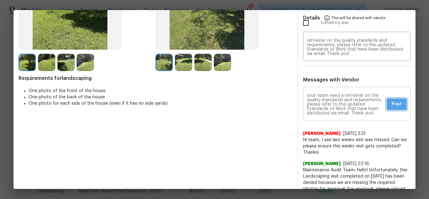
click at [394, 107] on span "Post" at bounding box center [397, 104] width 10 height 8
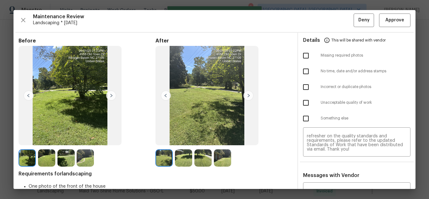
scroll to position [0, 0]
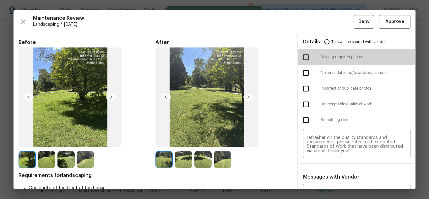
click at [303, 52] on input "checkbox" at bounding box center [305, 57] width 13 height 13
checkbox input "true"
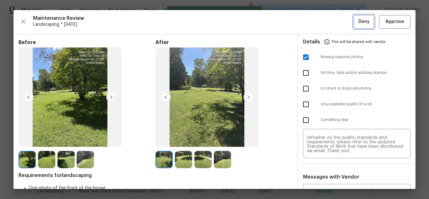
click at [354, 24] on button "Deny" at bounding box center [364, 22] width 20 height 14
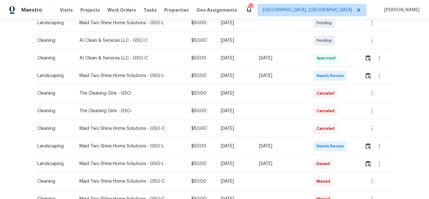
scroll to position [157, 0]
click at [368, 143] on img "button" at bounding box center [368, 146] width 5 height 6
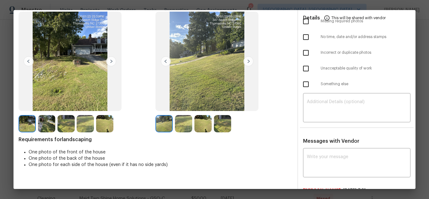
scroll to position [31, 0]
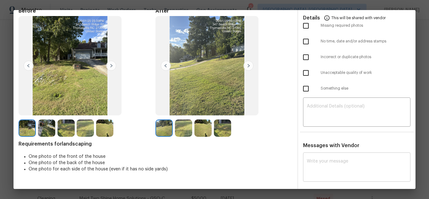
click at [319, 157] on div "x ​" at bounding box center [356, 168] width 107 height 28
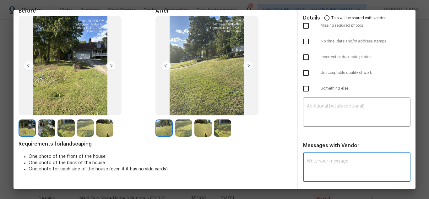
paste textarea "Maintenance Audit Team: Hello! Unfortunately, this landscaping visit completed …"
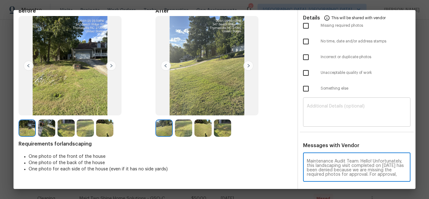
scroll to position [70, 0]
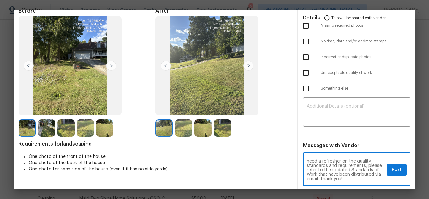
type textarea "Maintenance Audit Team: Hello! Unfortunately, this landscaping visit completed …"
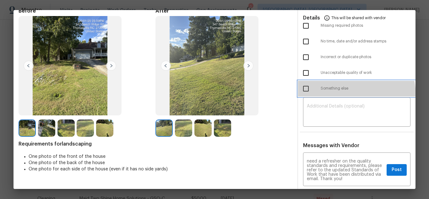
click at [332, 95] on div "Something else" at bounding box center [356, 89] width 117 height 16
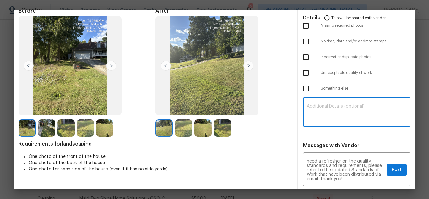
click at [335, 113] on textarea at bounding box center [357, 113] width 100 height 18
paste textarea "Maintenance Audit Team: Hello! Unfortunately, this landscaping visit completed …"
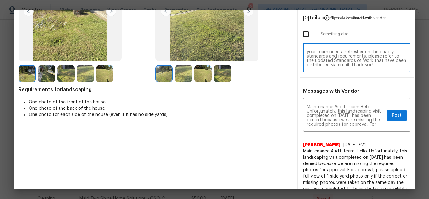
scroll to position [94, 0]
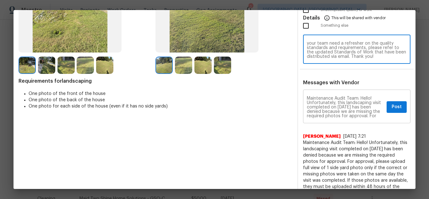
type textarea "Maintenance Audit Team: Hello! Unfortunately, this landscaping visit completed …"
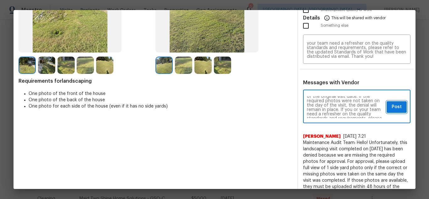
click at [398, 106] on button "Post" at bounding box center [397, 107] width 20 height 12
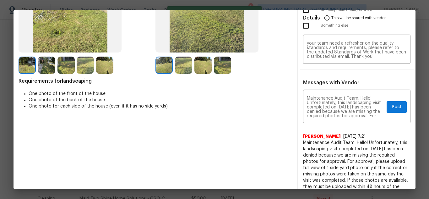
scroll to position [0, 0]
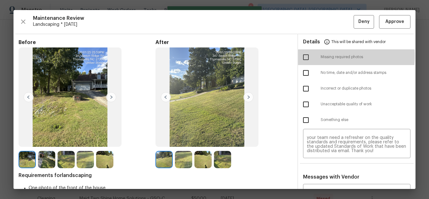
click at [303, 56] on input "checkbox" at bounding box center [305, 57] width 13 height 13
checkbox input "true"
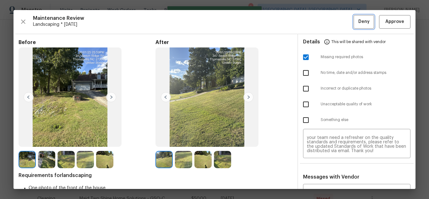
click at [354, 25] on button "Deny" at bounding box center [364, 22] width 20 height 14
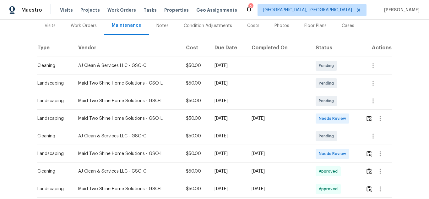
scroll to position [94, 0]
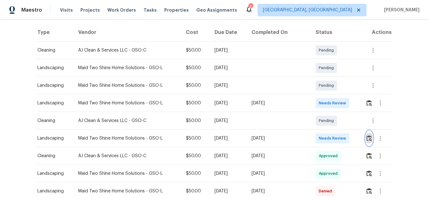
click at [367, 139] on img "button" at bounding box center [368, 138] width 5 height 6
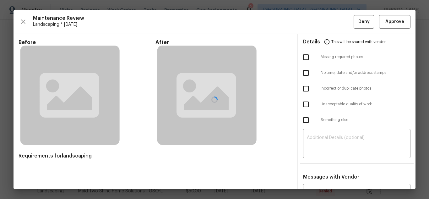
scroll to position [34, 0]
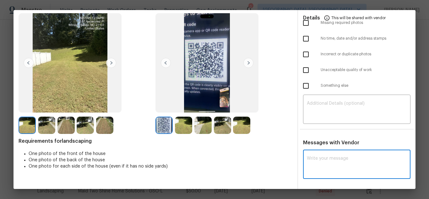
click at [334, 158] on textarea at bounding box center [357, 165] width 100 height 18
paste textarea "Maintenance Audit Team: Hello! Unfortunately, this landscaping visit completed …"
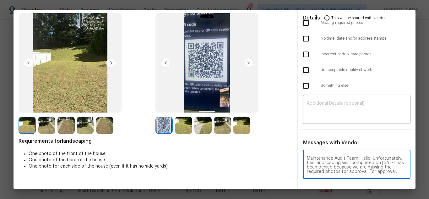
scroll to position [75, 0]
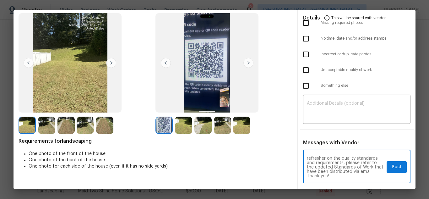
type textarea "Maintenance Audit Team: Hello! Unfortunately, this landscaping visit completed …"
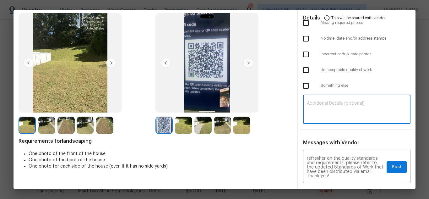
click at [339, 117] on textarea at bounding box center [357, 110] width 100 height 18
paste textarea "Maintenance Audit Team: Hello! Unfortunately, this landscaping visit completed …"
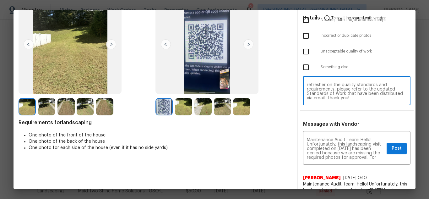
scroll to position [63, 0]
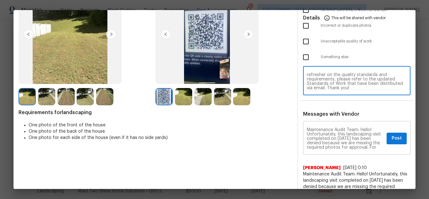
type textarea "Maintenance Audit Team: Hello! Unfortunately, this landscaping visit completed …"
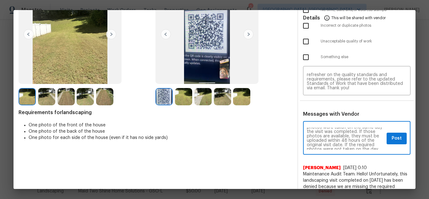
scroll to position [50, 0]
click at [392, 140] on span "Post" at bounding box center [397, 138] width 10 height 8
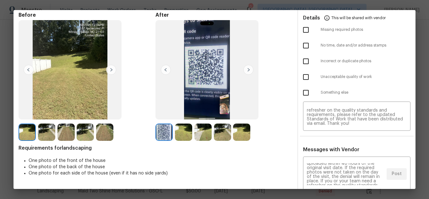
scroll to position [0, 0]
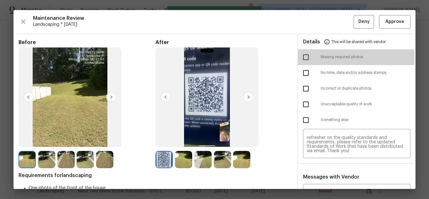
click at [306, 58] on input "checkbox" at bounding box center [305, 57] width 13 height 13
checkbox input "true"
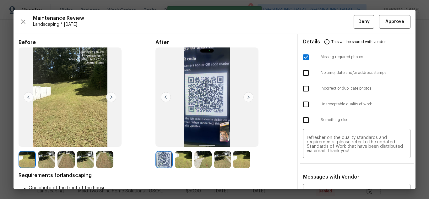
click at [358, 30] on div "Maintenance Review Landscaping * Mon, Aug 25 Deny Approve Before After Requirem…" at bounding box center [215, 99] width 402 height 179
click at [360, 24] on span "Deny" at bounding box center [363, 22] width 11 height 8
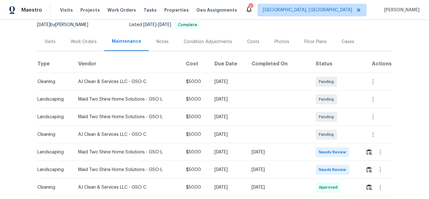
scroll to position [94, 0]
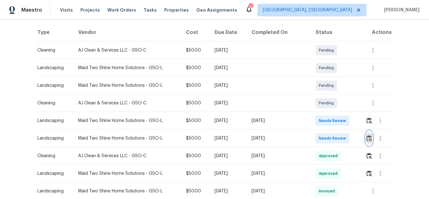
click at [366, 137] on img "button" at bounding box center [368, 138] width 5 height 6
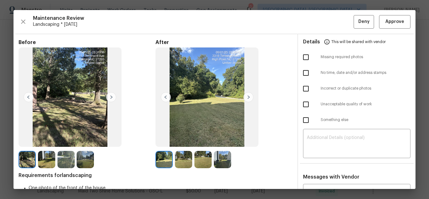
click at [245, 97] on img at bounding box center [248, 97] width 10 height 10
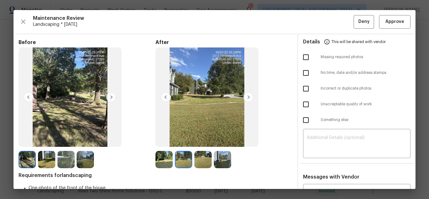
click at [245, 97] on img at bounding box center [248, 97] width 10 height 10
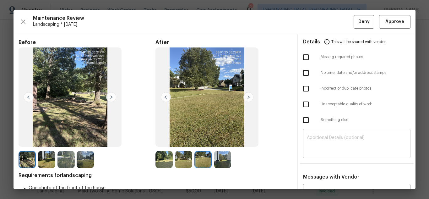
scroll to position [31, 0]
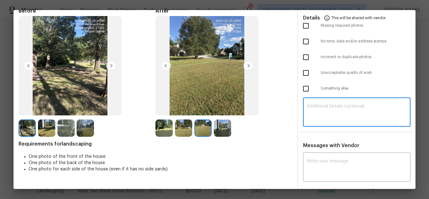
click at [338, 114] on textarea at bounding box center [357, 113] width 100 height 18
paste textarea "Maintenance Audit Team: Hello! Unfortunately, this landscaping visit completed …"
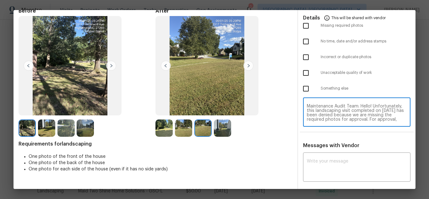
scroll to position [53, 0]
type textarea "Maintenance Audit Team: Hello! Unfortunately, this landscaping visit completed …"
click at [338, 160] on textarea at bounding box center [357, 168] width 100 height 18
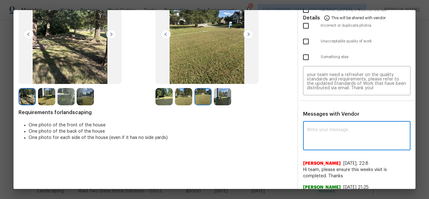
scroll to position [94, 0]
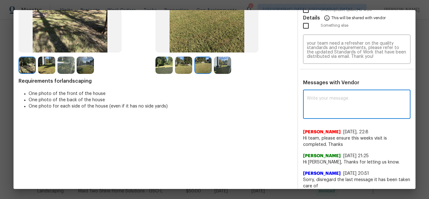
click at [339, 106] on textarea at bounding box center [357, 105] width 100 height 18
paste textarea "Maintenance Audit Team: Hello! Unfortunately, this landscaping visit completed …"
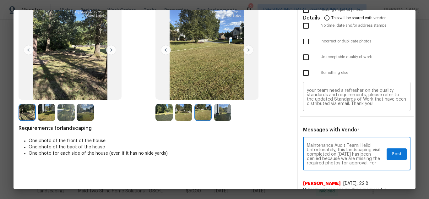
scroll to position [31, 0]
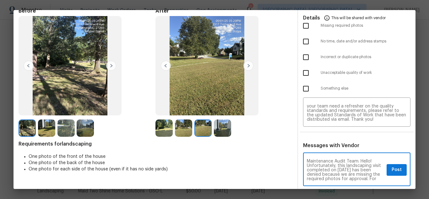
type textarea "Maintenance Audit Team: Hello! Unfortunately, this landscaping visit completed …"
click at [392, 171] on span "Post" at bounding box center [397, 170] width 10 height 8
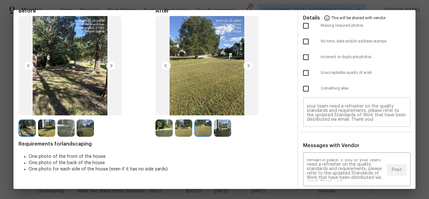
scroll to position [0, 0]
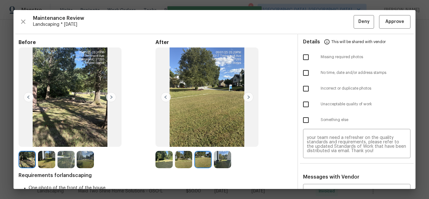
click at [305, 55] on input "checkbox" at bounding box center [305, 57] width 13 height 13
checkbox input "true"
click at [354, 28] on button "Deny" at bounding box center [364, 22] width 20 height 14
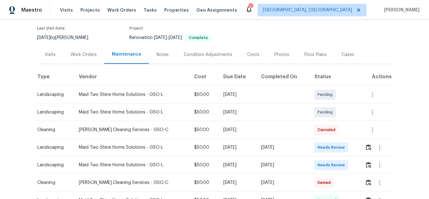
scroll to position [126, 0]
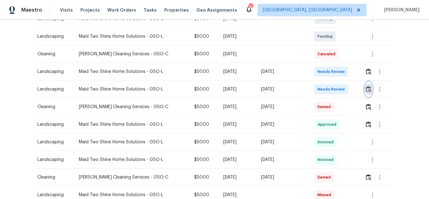
click at [369, 87] on img "button" at bounding box center [368, 89] width 5 height 6
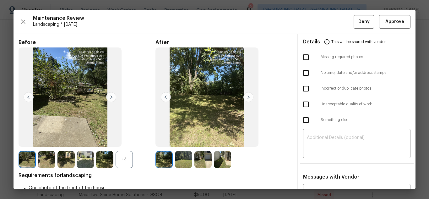
click at [248, 98] on img at bounding box center [248, 97] width 10 height 10
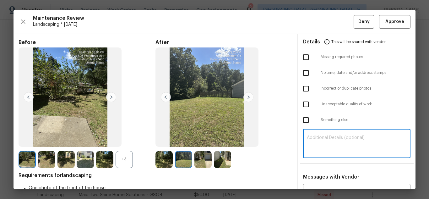
click at [334, 145] on textarea at bounding box center [357, 144] width 100 height 18
paste textarea "Maintenance Audit Team: Hello! Unfortunately this landscaping visit completed o…"
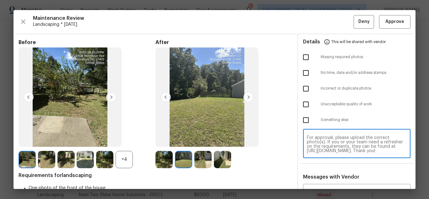
scroll to position [63, 0]
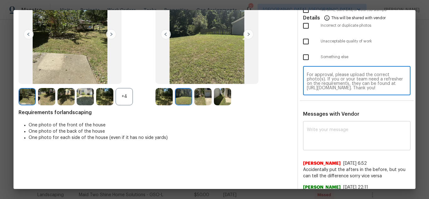
type textarea "Maintenance Audit Team: Hello! Unfortunately this landscaping visit completed o…"
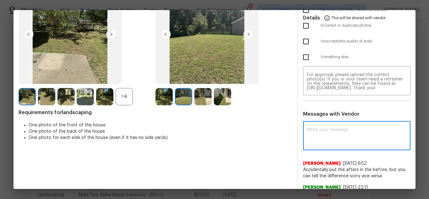
click at [346, 141] on textarea at bounding box center [357, 137] width 100 height 18
paste textarea "Maintenance Audit Team: Hello! Unfortunately this landscaping visit completed o…"
type textarea "Maintenance Audit Team: Hello! Unfortunately this landscaping visit completed o…"
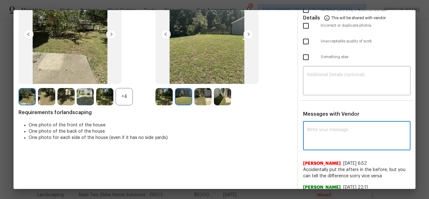
scroll to position [0, 0]
click at [331, 144] on textarea at bounding box center [357, 137] width 100 height 18
paste textarea "Maintenance Audit Team: Hello! Unfortunately this landscaping visit completed o…"
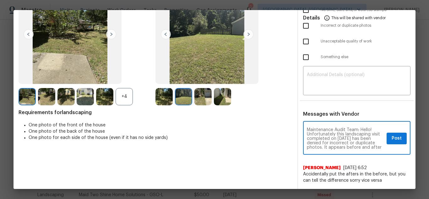
scroll to position [35, 0]
type textarea "Maintenance Audit Team: Hello! Unfortunately this landscaping visit completed o…"
click at [332, 80] on textarea at bounding box center [357, 82] width 100 height 18
paste textarea "Maintenance Audit Team: Hello! Unfortunately this landscaping visit completed o…"
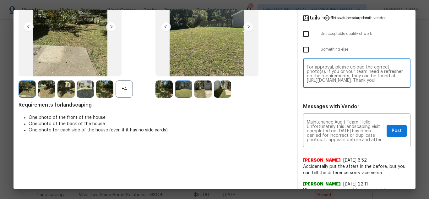
scroll to position [94, 0]
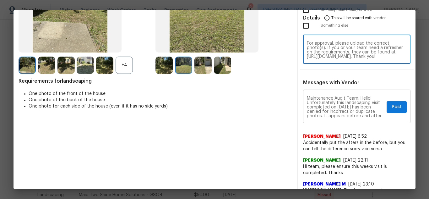
type textarea "Maintenance Audit Team: Hello! Unfortunately this landscaping visit completed o…"
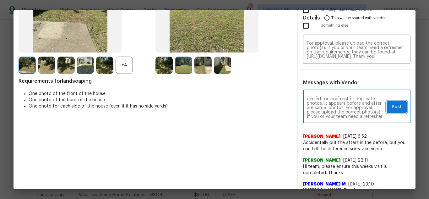
click at [387, 107] on button "Post" at bounding box center [397, 107] width 20 height 12
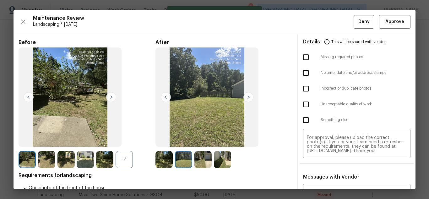
scroll to position [0, 0]
click at [301, 90] on input "checkbox" at bounding box center [305, 88] width 13 height 13
checkbox input "true"
click at [355, 17] on button "Deny" at bounding box center [364, 22] width 20 height 14
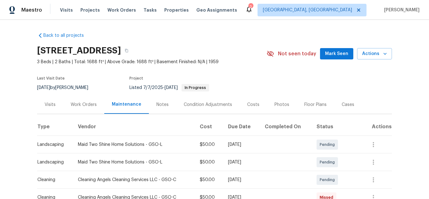
scroll to position [94, 0]
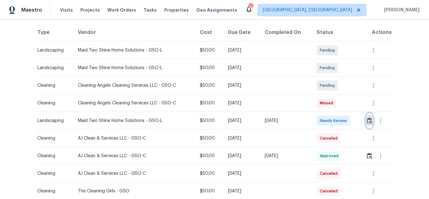
click at [368, 122] on img "button" at bounding box center [369, 120] width 5 height 6
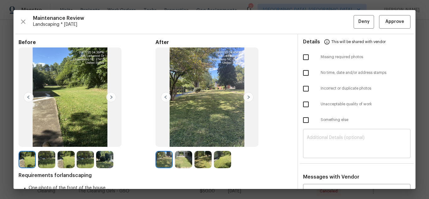
click at [327, 138] on textarea at bounding box center [357, 144] width 100 height 18
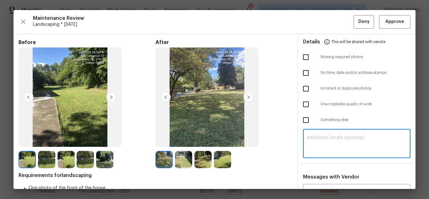
paste textarea "Maintenance Audit Team: Hello! Unfortunately, this landscaping visit completed …"
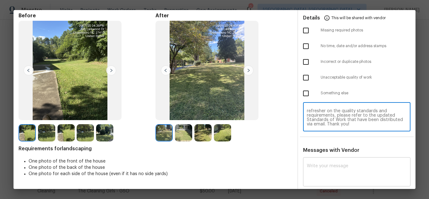
scroll to position [58, 0]
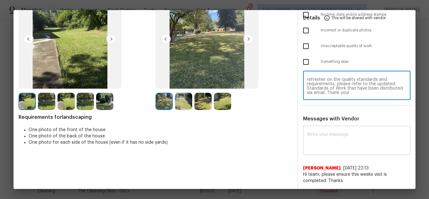
type textarea "Maintenance Audit Team: Hello! Unfortunately, this landscaping visit completed …"
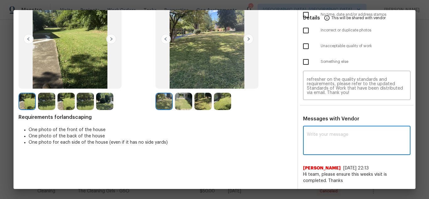
click at [331, 137] on textarea at bounding box center [357, 141] width 100 height 18
paste textarea "Maintenance Audit Team: Hello! Unfortunately, this landscaping visit completed …"
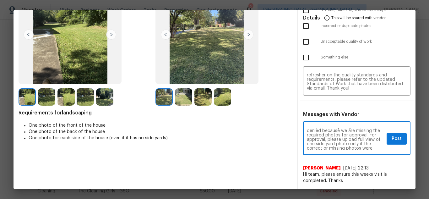
scroll to position [25, 0]
type textarea "Maintenance Audit Team: Hello! Unfortunately, this landscaping visit completed …"
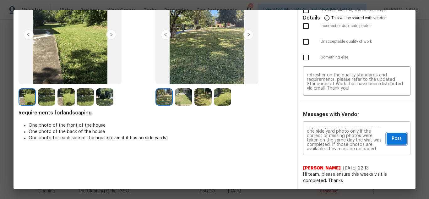
click at [395, 135] on span "Post" at bounding box center [397, 139] width 10 height 8
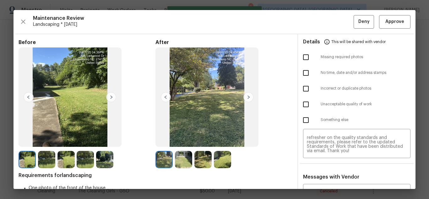
scroll to position [0, 0]
click at [300, 56] on input "checkbox" at bounding box center [305, 57] width 13 height 13
checkbox input "true"
click at [354, 23] on button "Deny" at bounding box center [364, 22] width 20 height 14
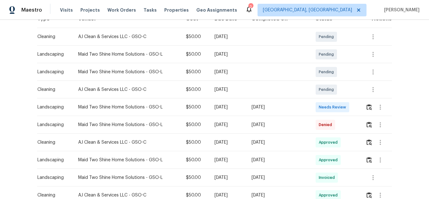
scroll to position [126, 0]
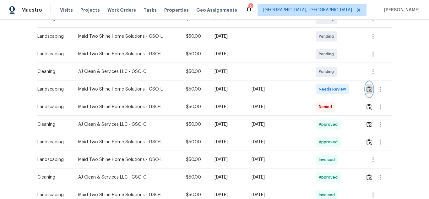
click at [369, 88] on img "button" at bounding box center [368, 89] width 5 height 6
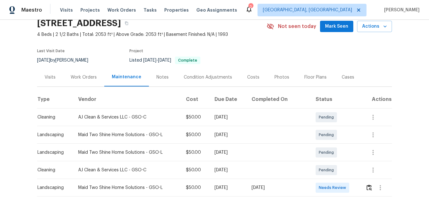
scroll to position [63, 0]
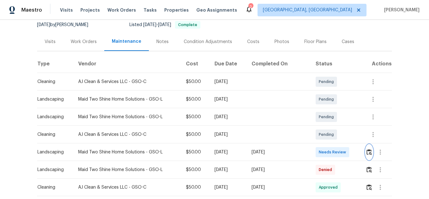
click at [367, 149] on img "button" at bounding box center [368, 152] width 5 height 6
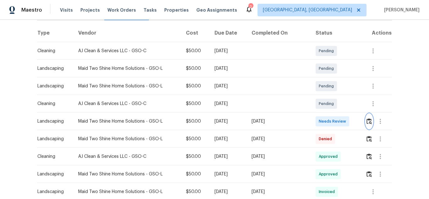
scroll to position [94, 0]
click at [369, 120] on img "button" at bounding box center [368, 120] width 5 height 6
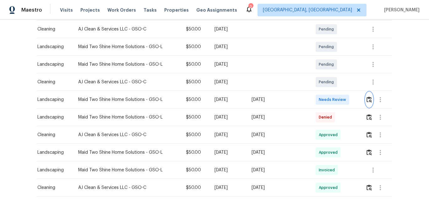
scroll to position [126, 0]
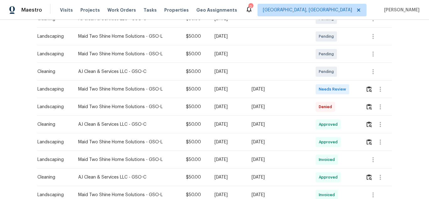
drag, startPoint x: 221, startPoint y: 92, endPoint x: 301, endPoint y: 91, distance: 80.1
click at [301, 91] on tr "Landscaping Maid Two Shine Home Solutions - GSO-L $50.00 Tue, Sep 02 2025 Mon, …" at bounding box center [214, 89] width 355 height 18
click at [366, 90] on img "button" at bounding box center [368, 89] width 5 height 6
click at [367, 105] on img "button" at bounding box center [368, 107] width 5 height 6
drag, startPoint x: 227, startPoint y: 106, endPoint x: 301, endPoint y: 109, distance: 74.2
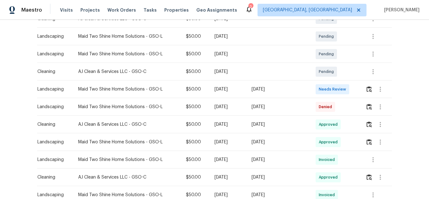
click at [301, 109] on tr "Landscaping Maid Two Shine Home Solutions - GSO-L $50.00 Mon, Aug 25 2025 Mon, …" at bounding box center [214, 107] width 355 height 18
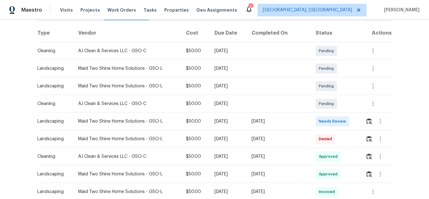
scroll to position [94, 0]
click at [368, 120] on img "button" at bounding box center [368, 120] width 5 height 6
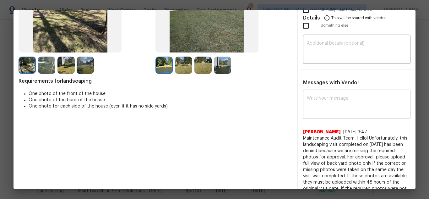
click at [331, 109] on textarea at bounding box center [357, 105] width 100 height 18
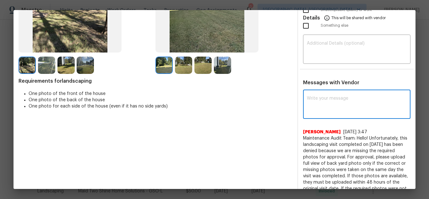
paste textarea "Maintenance Audit Team: Hello! Unfortunately this landscaping visit completed o…"
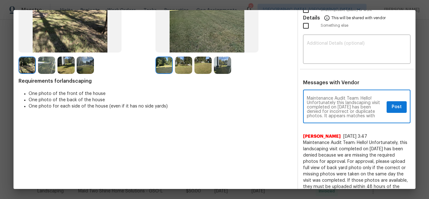
scroll to position [35, 0]
type textarea "Maintenance Audit Team: Hello! Unfortunately this landscaping visit completed o…"
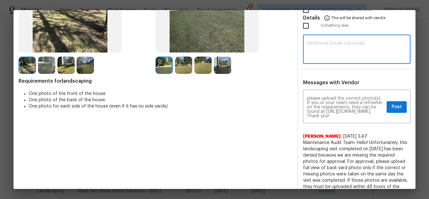
click at [341, 55] on textarea at bounding box center [357, 50] width 100 height 18
paste textarea "Maintenance Audit Team: Hello! Unfortunately this landscaping visit completed o…"
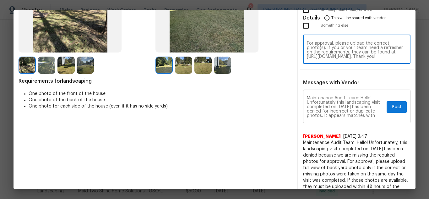
scroll to position [0, 0]
type textarea "Maintenance Audit Team: Hello! Unfortunately this landscaping visit completed o…"
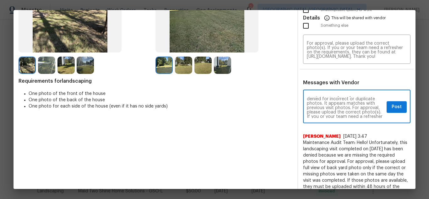
scroll to position [25, 0]
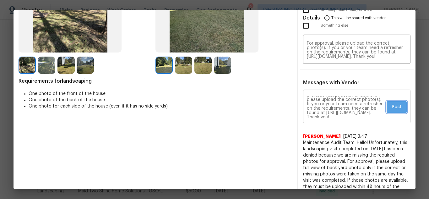
click at [392, 110] on span "Post" at bounding box center [397, 107] width 10 height 8
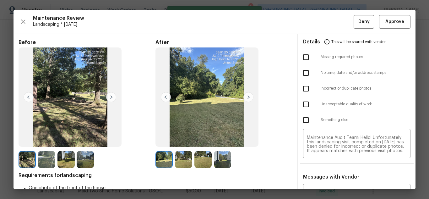
scroll to position [0, 0]
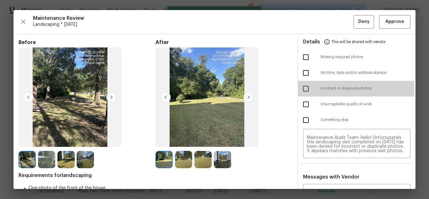
click at [300, 89] on input "checkbox" at bounding box center [305, 88] width 13 height 13
checkbox input "true"
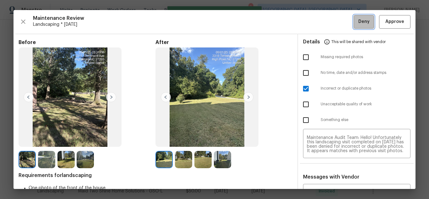
click at [354, 17] on button "Deny" at bounding box center [364, 22] width 20 height 14
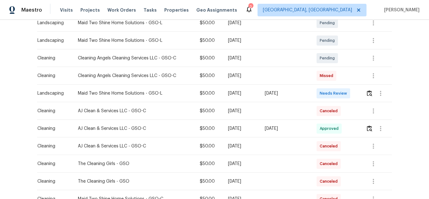
scroll to position [126, 0]
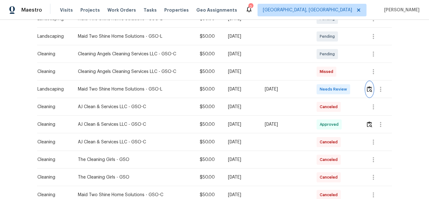
click at [368, 89] on img "button" at bounding box center [369, 89] width 5 height 6
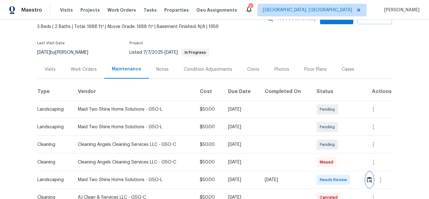
scroll to position [94, 0]
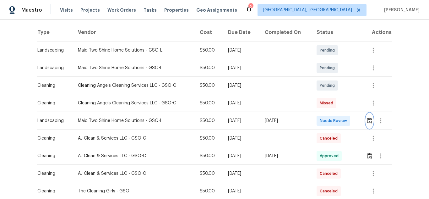
click at [367, 121] on img "button" at bounding box center [369, 120] width 5 height 6
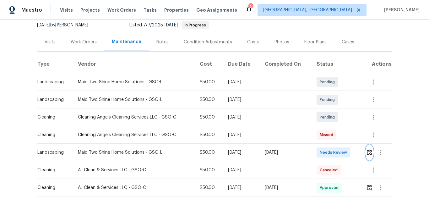
scroll to position [63, 0]
click at [367, 151] on img "button" at bounding box center [369, 152] width 5 height 6
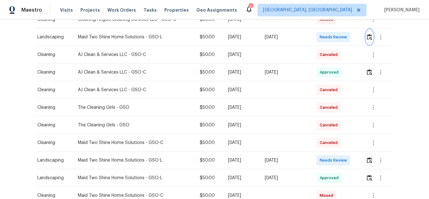
scroll to position [188, 0]
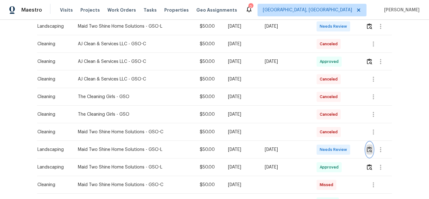
click at [371, 149] on img "button" at bounding box center [369, 149] width 5 height 6
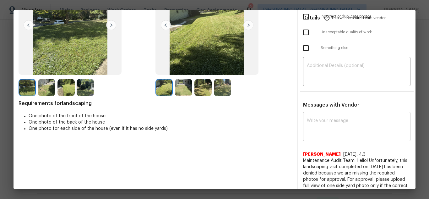
scroll to position [97, 0]
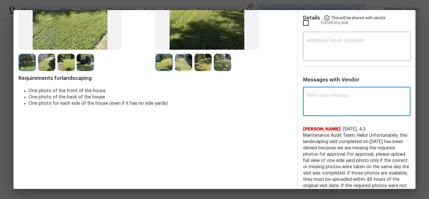
click at [348, 105] on textarea at bounding box center [357, 102] width 100 height 18
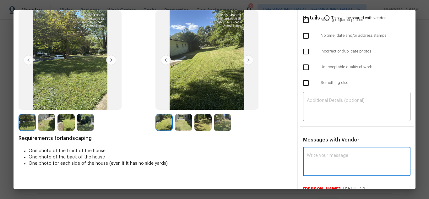
scroll to position [0, 0]
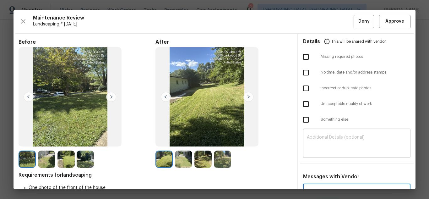
click at [337, 145] on textarea at bounding box center [357, 144] width 100 height 18
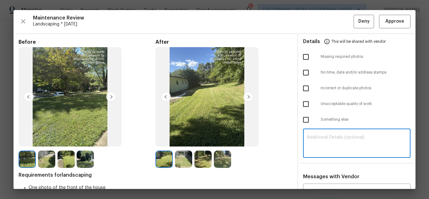
paste textarea "Maintenance Audit Team: Hello! Unfortunately, this landscaping visit completed …"
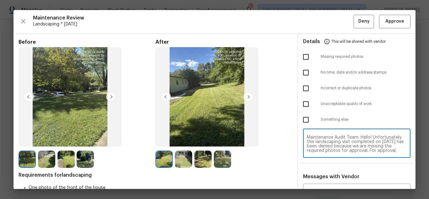
scroll to position [0, 0]
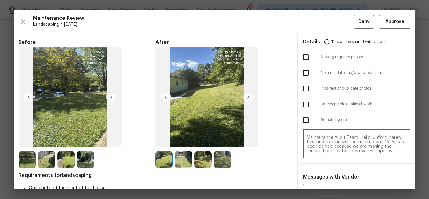
type textarea "Maintenance Audit Team: Hello! Unfortunately, this landscaping visit completed …"
click at [306, 56] on input "checkbox" at bounding box center [305, 57] width 13 height 13
checkbox input "true"
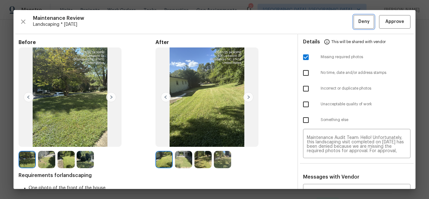
click at [358, 26] on button "Deny" at bounding box center [364, 22] width 20 height 14
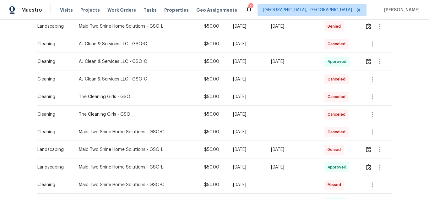
click at [393, 118] on div "Back to all projects 806 Larkwood Dr, Greensboro, NC 27410 3 Beds | 2 Baths | T…" at bounding box center [214, 109] width 429 height 179
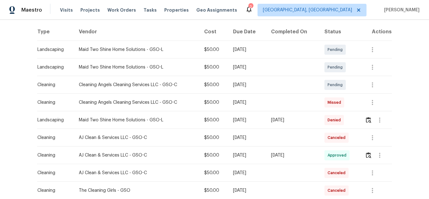
scroll to position [94, 0]
click at [368, 121] on img "button" at bounding box center [368, 120] width 5 height 6
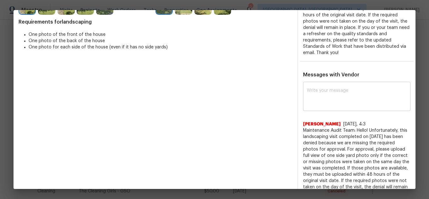
scroll to position [146, 0]
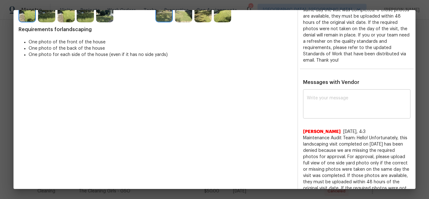
click at [330, 96] on textarea at bounding box center [357, 105] width 100 height 18
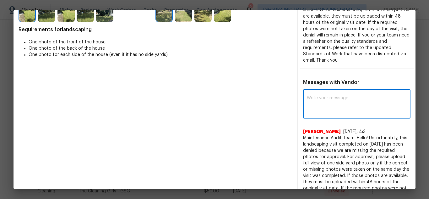
paste textarea "Maintenance Audit Team: Hello! Unfortunately this landscaping visit completed o…"
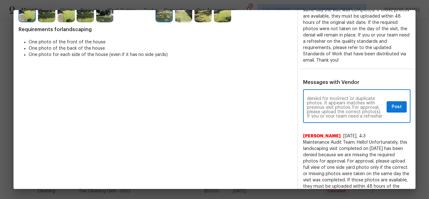
scroll to position [25, 0]
type textarea "Maintenance Audit Team: Hello! Unfortunately this landscaping visit completed o…"
click at [387, 107] on button "Post" at bounding box center [397, 107] width 20 height 12
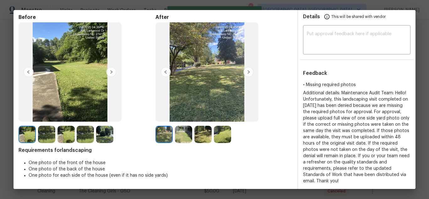
scroll to position [0, 0]
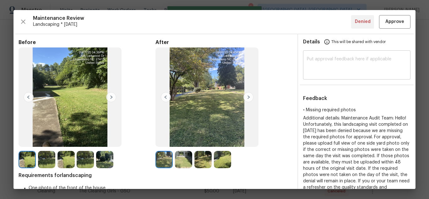
click at [337, 61] on textarea at bounding box center [357, 66] width 100 height 18
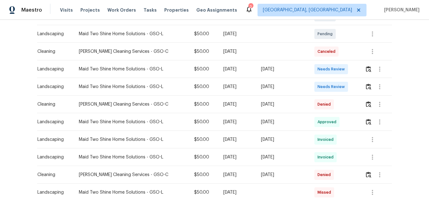
scroll to position [126, 0]
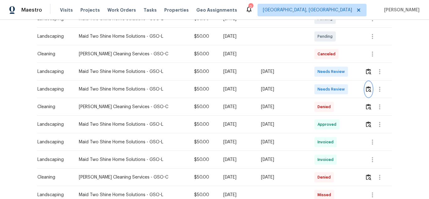
click at [366, 89] on img "button" at bounding box center [368, 89] width 5 height 6
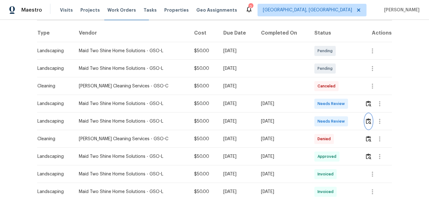
scroll to position [94, 0]
click at [370, 125] on button "button" at bounding box center [368, 120] width 7 height 15
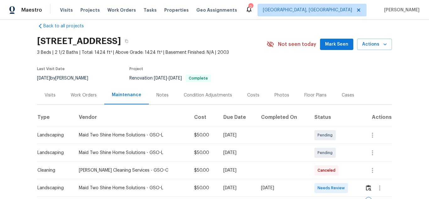
scroll to position [0, 0]
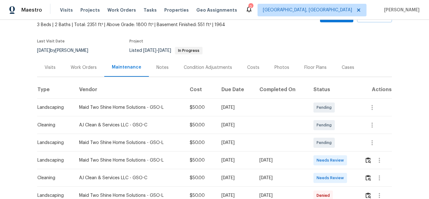
scroll to position [94, 0]
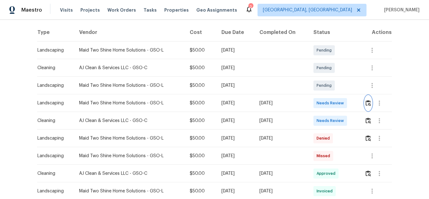
click at [366, 103] on img "button" at bounding box center [368, 103] width 5 height 6
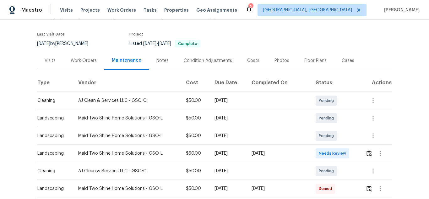
scroll to position [126, 0]
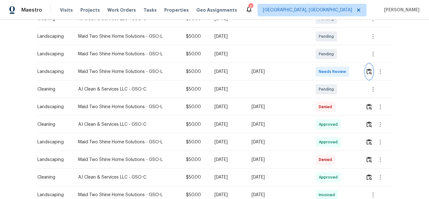
click at [366, 69] on img "button" at bounding box center [368, 71] width 5 height 6
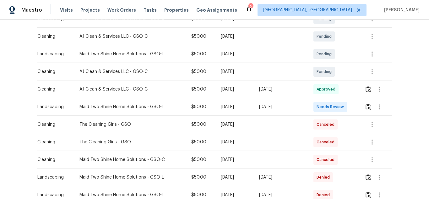
scroll to position [94, 0]
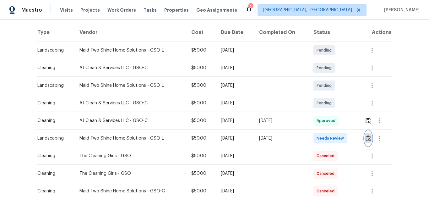
click at [368, 136] on img "button" at bounding box center [368, 138] width 5 height 6
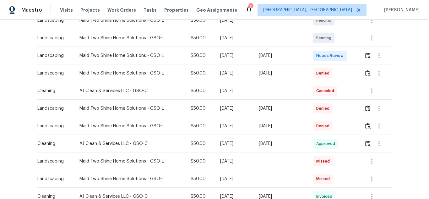
scroll to position [126, 0]
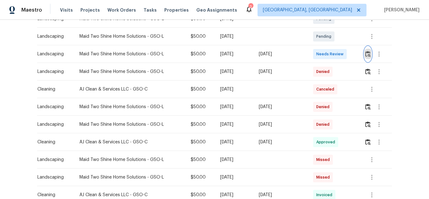
click at [366, 54] on img "button" at bounding box center [367, 54] width 5 height 6
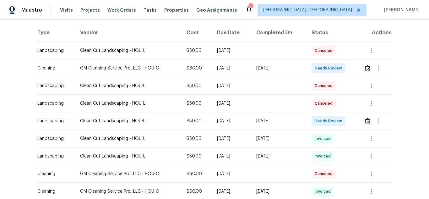
scroll to position [94, 0]
click at [368, 118] on img "button" at bounding box center [367, 120] width 5 height 6
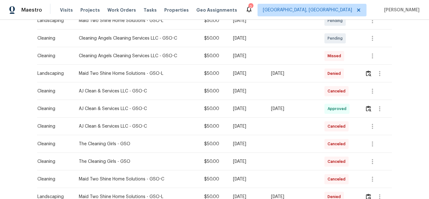
scroll to position [157, 0]
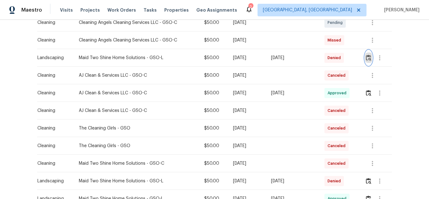
click at [367, 59] on img "button" at bounding box center [368, 58] width 5 height 6
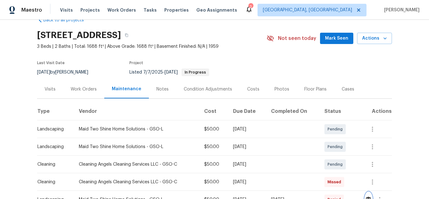
scroll to position [0, 0]
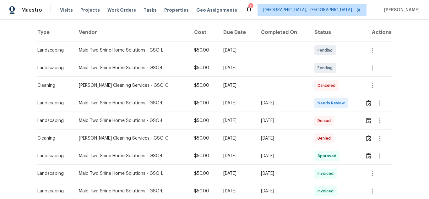
scroll to position [126, 0]
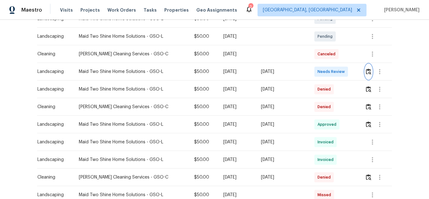
click at [367, 69] on img "button" at bounding box center [368, 71] width 5 height 6
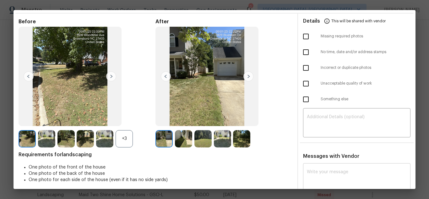
scroll to position [63, 0]
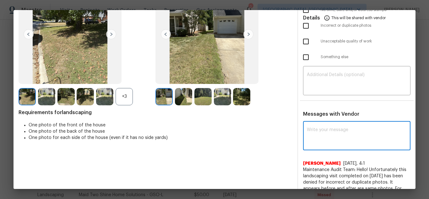
click at [329, 140] on textarea at bounding box center [357, 137] width 100 height 18
paste textarea "Maintenance Audit Team: Hello! Unfortunately this landscaping visit completed o…"
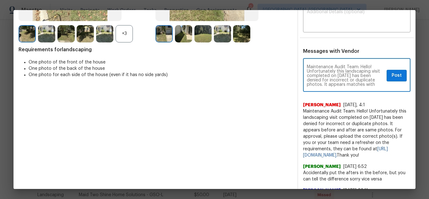
scroll to position [13, 0]
type textarea "Maintenance Audit Team: Hello! Unfortunately this landscaping visit completed o…"
click at [392, 74] on span "Post" at bounding box center [397, 76] width 10 height 8
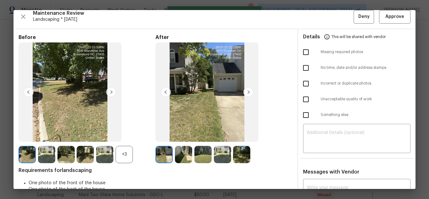
scroll to position [0, 0]
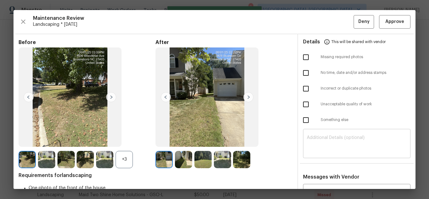
click at [336, 134] on div "​" at bounding box center [356, 144] width 107 height 28
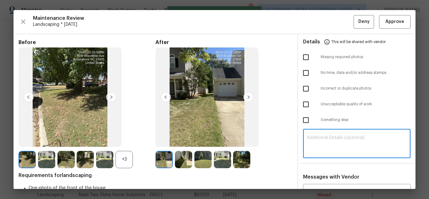
paste textarea "Maintenance Audit Team: Hello! Unfortunately this landscaping visit completed o…"
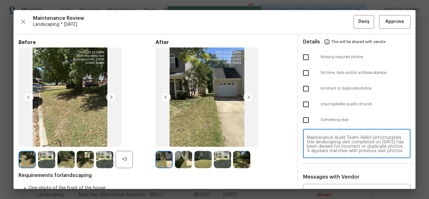
scroll to position [26, 0]
type textarea "Maintenance Audit Team: Hello! Unfortunately this landscaping visit completed o…"
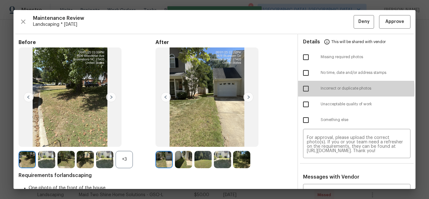
click at [302, 89] on input "checkbox" at bounding box center [305, 88] width 13 height 13
checkbox input "true"
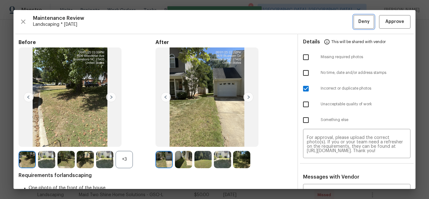
click at [355, 26] on button "Deny" at bounding box center [364, 22] width 20 height 14
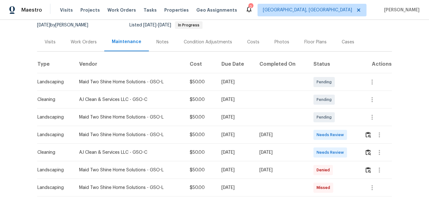
scroll to position [63, 0]
click at [368, 134] on img "button" at bounding box center [368, 134] width 5 height 6
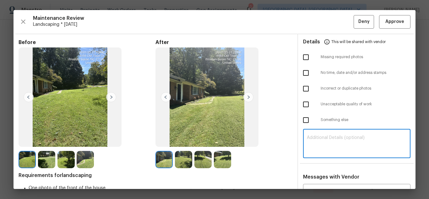
click at [344, 137] on textarea at bounding box center [357, 144] width 100 height 18
paste textarea "Maintenance Audit Team: Hello! Unfortunately this landscaping visit completed o…"
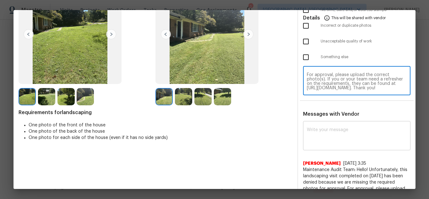
type textarea "Maintenance Audit Team: Hello! Unfortunately this landscaping visit completed o…"
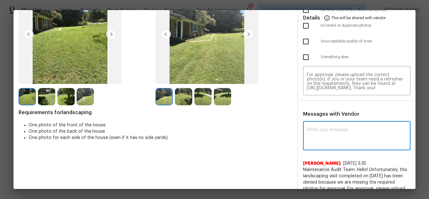
click at [332, 133] on textarea at bounding box center [357, 137] width 100 height 18
paste textarea "Maintenance Audit Team: Hello! Unfortunately this landscaping visit completed o…"
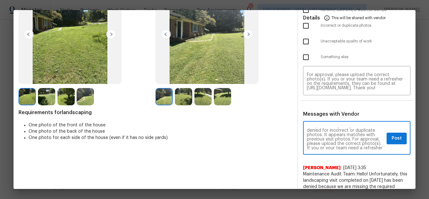
scroll to position [25, 0]
type textarea "Maintenance Audit Team: Hello! Unfortunately this landscaping visit completed o…"
click at [392, 143] on button "Post" at bounding box center [397, 139] width 20 height 12
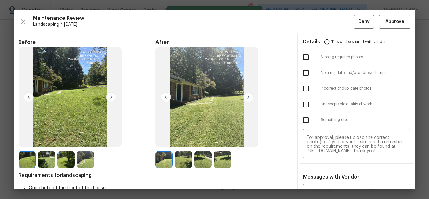
scroll to position [0, 0]
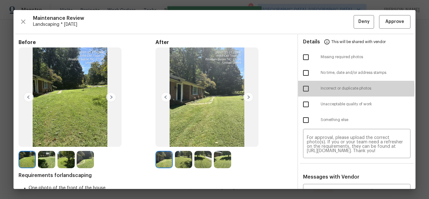
click at [301, 88] on input "checkbox" at bounding box center [305, 88] width 13 height 13
checkbox input "true"
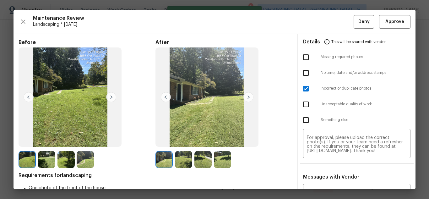
click at [360, 30] on div "Maintenance Review Landscaping * Tue, Sep 02 Deny Approve Before After Requirem…" at bounding box center [215, 99] width 402 height 179
click at [360, 28] on button "Deny" at bounding box center [364, 22] width 20 height 14
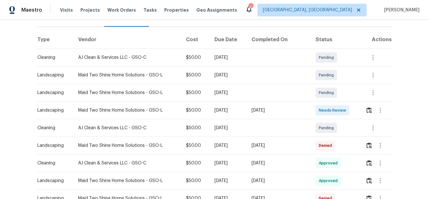
scroll to position [94, 0]
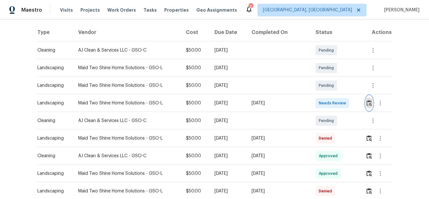
click at [368, 106] on button "button" at bounding box center [369, 102] width 7 height 15
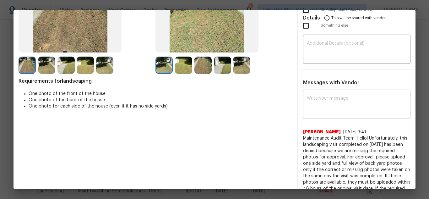
click at [343, 104] on textarea at bounding box center [357, 105] width 100 height 18
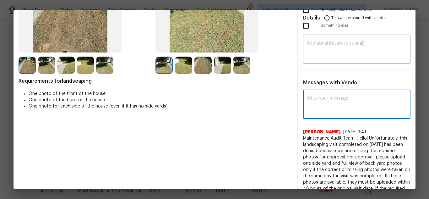
paste textarea "Maintenance Audit Team: Hello! Unfortunately this landscaping visit completed o…"
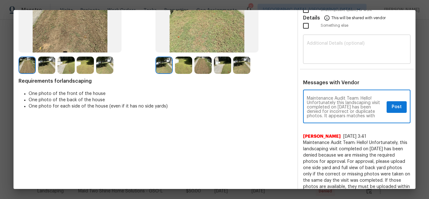
scroll to position [35, 0]
type textarea "Maintenance Audit Team: Hello! Unfortunately this landscaping visit completed o…"
click at [358, 49] on textarea at bounding box center [357, 50] width 100 height 18
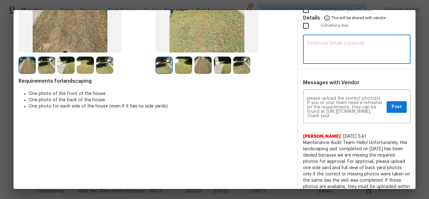
paste textarea "Maintenance Audit Team: Hello! Unfortunately this landscaping visit completed o…"
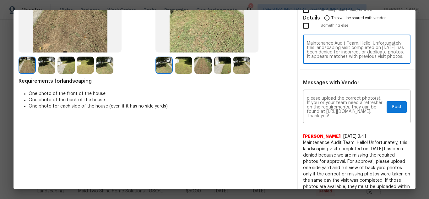
scroll to position [26, 0]
type textarea "Maintenance Audit Team: Hello! Unfortunately this landscaping visit completed o…"
click at [392, 104] on span "Post" at bounding box center [397, 107] width 10 height 8
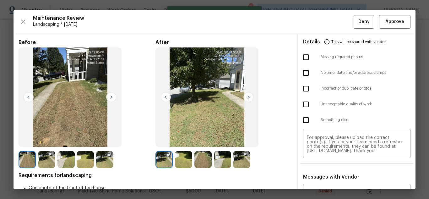
scroll to position [0, 0]
click at [302, 88] on input "checkbox" at bounding box center [305, 88] width 13 height 13
checkbox input "true"
click at [359, 26] on button "Deny" at bounding box center [364, 22] width 20 height 14
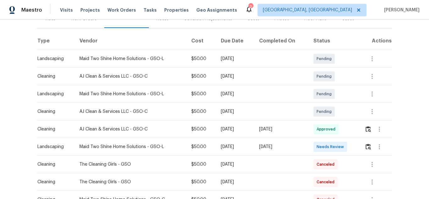
scroll to position [94, 0]
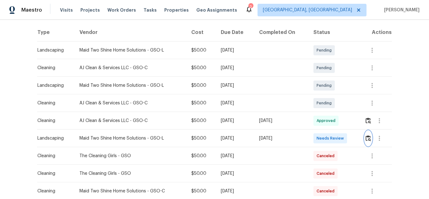
click at [367, 138] on img "button" at bounding box center [368, 138] width 5 height 6
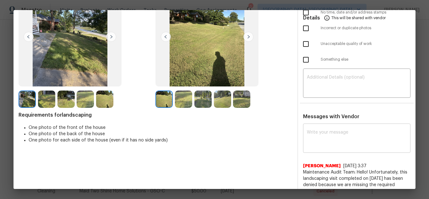
scroll to position [63, 0]
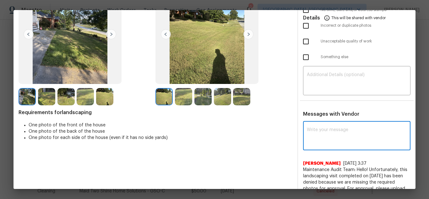
click at [335, 141] on textarea at bounding box center [357, 137] width 100 height 18
paste textarea "Maintenance Audit Team: Hello! Unfortunately this landscaping visit completed o…"
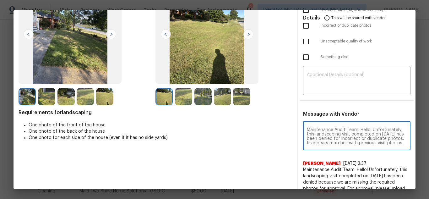
scroll to position [35, 0]
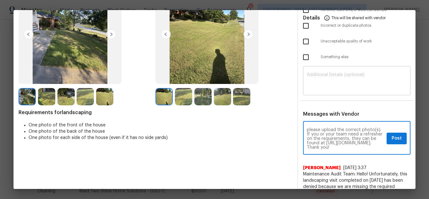
type textarea "Maintenance Audit Team: Hello! Unfortunately this landscaping visit completed o…"
click at [337, 84] on textarea at bounding box center [357, 82] width 100 height 18
paste textarea "Maintenance Audit Team: Hello! Unfortunately this landscaping visit completed o…"
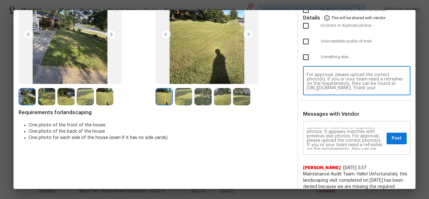
scroll to position [0, 0]
type textarea "Maintenance Audit Team: Hello! Unfortunately this landscaping visit completed o…"
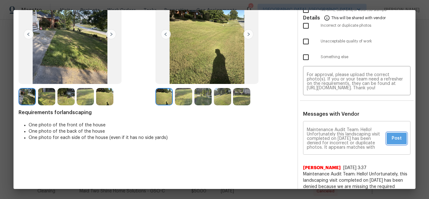
click at [387, 136] on button "Post" at bounding box center [397, 139] width 20 height 12
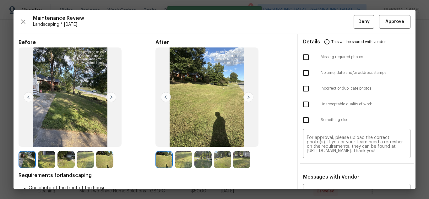
click at [306, 87] on input "checkbox" at bounding box center [305, 88] width 13 height 13
checkbox input "true"
click at [358, 19] on span "Deny" at bounding box center [363, 22] width 11 height 8
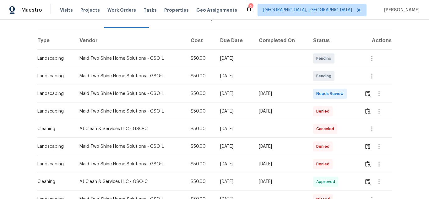
scroll to position [94, 0]
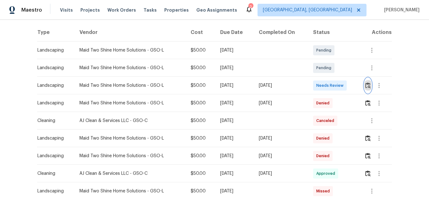
click at [370, 81] on button "button" at bounding box center [367, 85] width 7 height 15
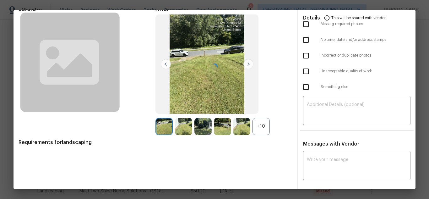
scroll to position [34, 0]
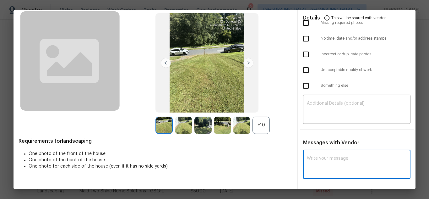
click at [326, 165] on textarea at bounding box center [357, 165] width 100 height 18
paste textarea "Maintenance Audit Team: Hello! Unfortunately, this landscaping visit completed …"
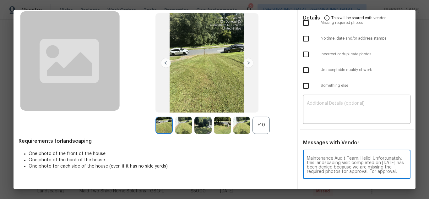
scroll to position [88, 0]
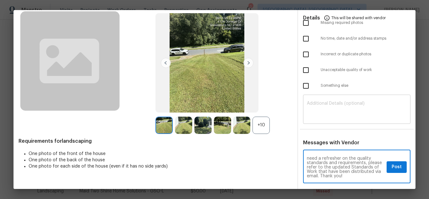
type textarea "Maintenance Audit Team: Hello! Unfortunately, this landscaping visit completed …"
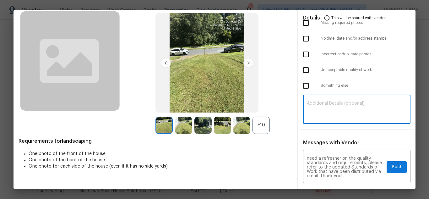
click at [334, 116] on textarea at bounding box center [357, 110] width 100 height 18
paste textarea "Maintenance Audit Team: Hello! Unfortunately, this landscaping visit completed …"
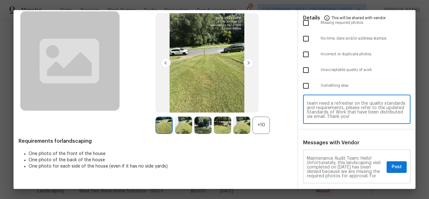
scroll to position [0, 0]
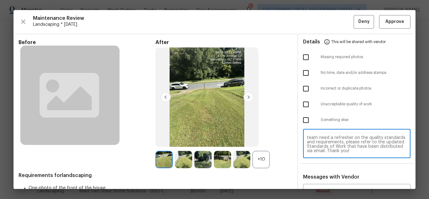
type textarea "Maintenance Audit Team: Hello! Unfortunately, this landscaping visit completed …"
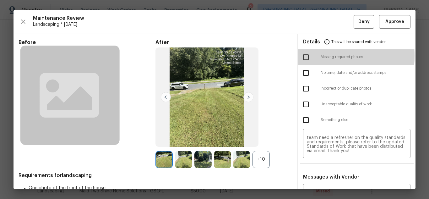
click at [300, 56] on input "checkbox" at bounding box center [305, 57] width 13 height 13
checkbox input "true"
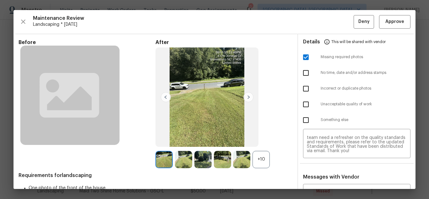
click at [305, 100] on input "checkbox" at bounding box center [305, 104] width 13 height 13
checkbox input "true"
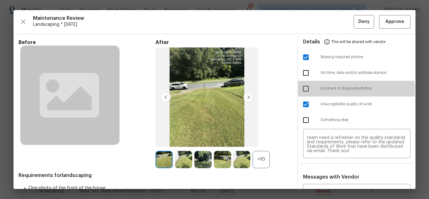
click at [304, 90] on input "checkbox" at bounding box center [305, 88] width 13 height 13
checkbox input "true"
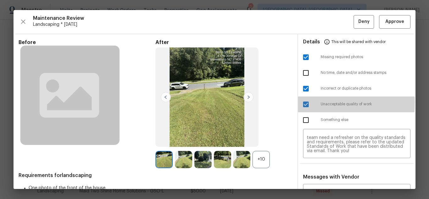
click at [301, 102] on input "checkbox" at bounding box center [305, 104] width 13 height 13
checkbox input "false"
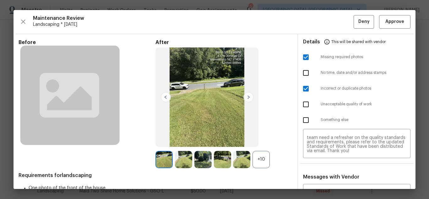
click at [301, 119] on input "checkbox" at bounding box center [305, 119] width 13 height 13
checkbox input "true"
click at [358, 18] on span "Deny" at bounding box center [363, 22] width 11 height 8
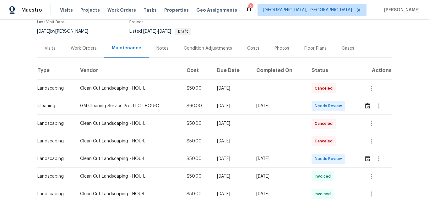
scroll to position [63, 0]
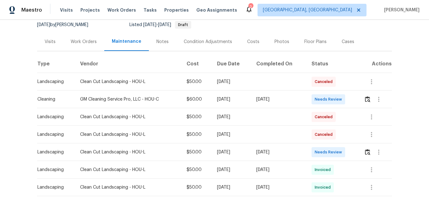
drag, startPoint x: 46, startPoint y: 154, endPoint x: 298, endPoint y: 149, distance: 251.9
click at [297, 149] on tr "Landscaping Clean Cut Landscaping - HOU-L $50.00 [DATE] [DATE] Needs Review" at bounding box center [214, 152] width 355 height 18
click at [366, 152] on img "button" at bounding box center [367, 152] width 5 height 6
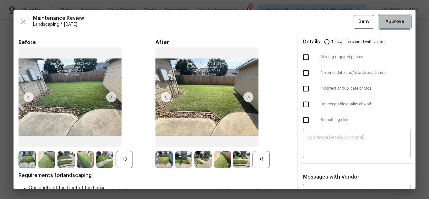
click at [399, 19] on span "Approve" at bounding box center [394, 22] width 21 height 8
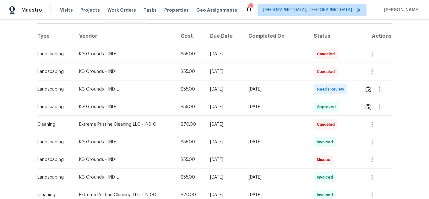
scroll to position [94, 0]
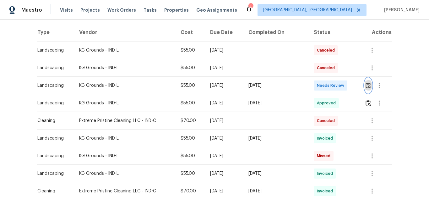
click at [366, 85] on img "button" at bounding box center [368, 85] width 5 height 6
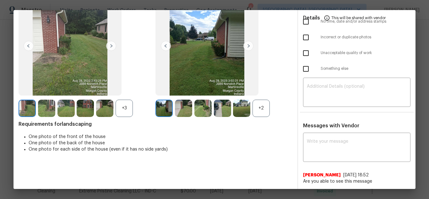
scroll to position [52, 0]
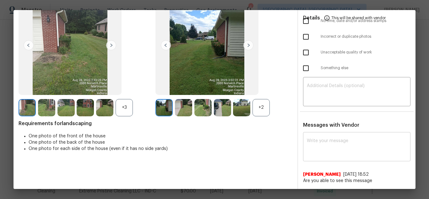
click at [332, 141] on textarea at bounding box center [357, 147] width 100 height 18
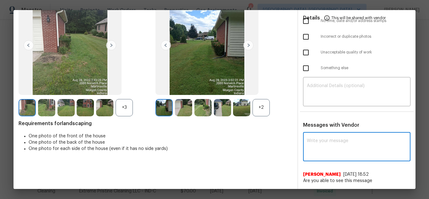
paste textarea "Maintenance Audit Team: Hello! Unfortunately, this landscaping visit completed …"
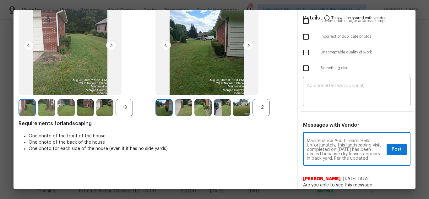
scroll to position [70, 0]
type textarea "Maintenance Audit Team: Hello! Unfortunately, this landscaping visit completed …"
click at [337, 90] on textarea at bounding box center [357, 93] width 100 height 18
paste textarea "Maintenance Audit Team: Hello! Unfortunately, this landscaping visit completed …"
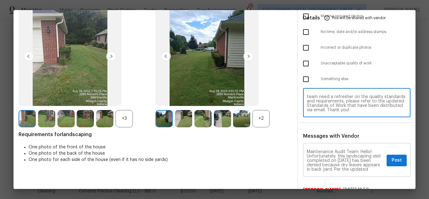
scroll to position [52, 0]
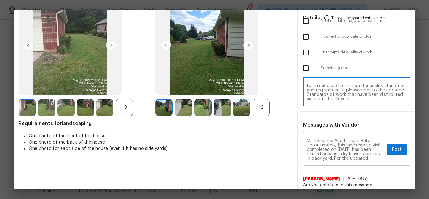
type textarea "Maintenance Audit Team: Hello! Unfortunately, this landscaping visit completed …"
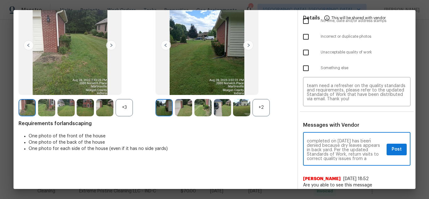
scroll to position [13, 0]
click at [393, 150] on span "Post" at bounding box center [397, 149] width 10 height 8
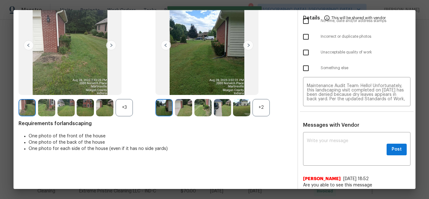
scroll to position [0, 0]
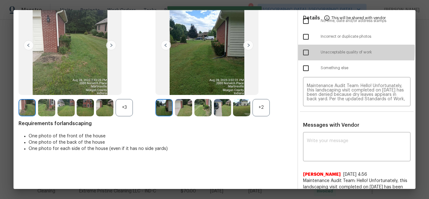
click at [299, 50] on input "checkbox" at bounding box center [305, 52] width 13 height 13
checkbox input "true"
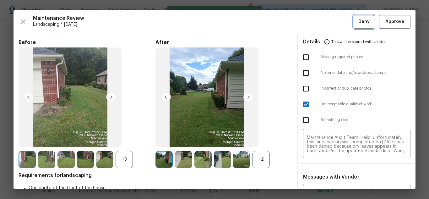
click at [354, 26] on button "Deny" at bounding box center [364, 22] width 20 height 14
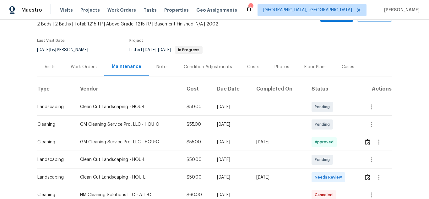
scroll to position [126, 0]
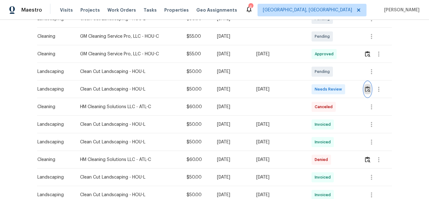
click at [366, 88] on img "button" at bounding box center [367, 89] width 5 height 6
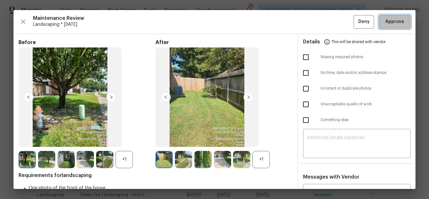
click at [396, 20] on span "Approve" at bounding box center [394, 22] width 19 height 8
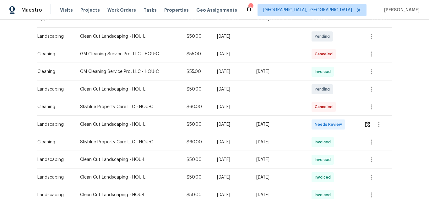
scroll to position [126, 0]
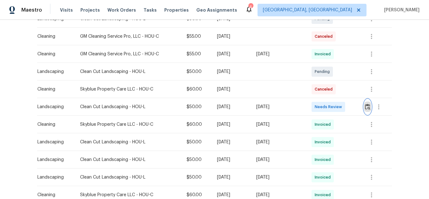
click at [367, 109] on img "button" at bounding box center [367, 107] width 5 height 6
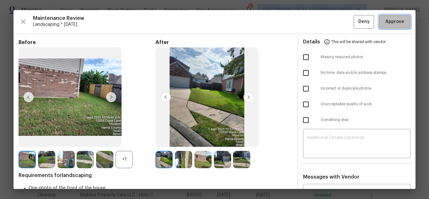
click at [393, 22] on span "Approve" at bounding box center [394, 22] width 19 height 8
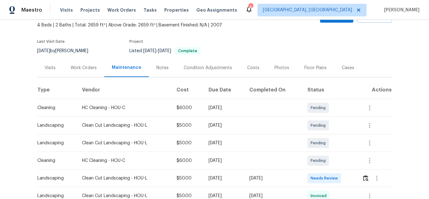
scroll to position [126, 0]
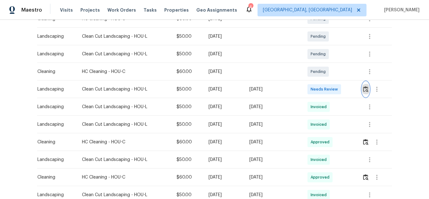
click at [366, 89] on img "button" at bounding box center [365, 89] width 5 height 6
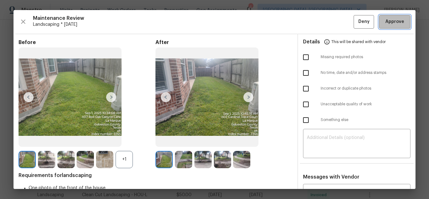
click at [385, 19] on span "Approve" at bounding box center [394, 22] width 19 height 8
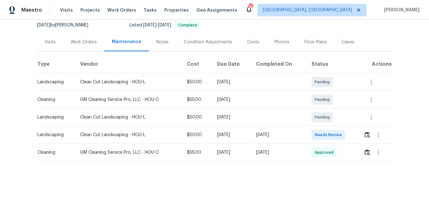
scroll to position [67, 0]
click at [367, 132] on img "button" at bounding box center [367, 135] width 5 height 6
click at [366, 132] on img "button" at bounding box center [367, 135] width 5 height 6
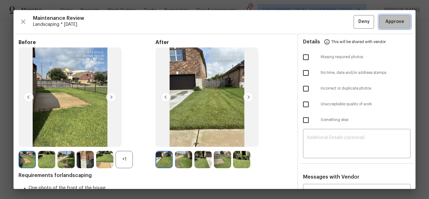
click at [391, 21] on span "Approve" at bounding box center [394, 22] width 19 height 8
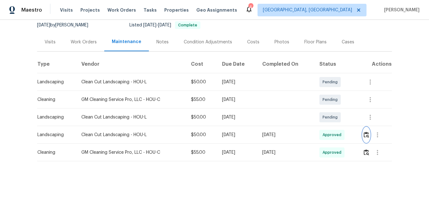
scroll to position [0, 0]
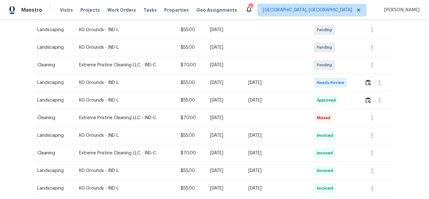
scroll to position [126, 0]
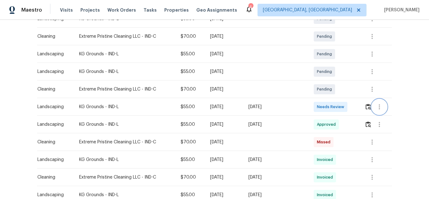
click at [372, 106] on button "button" at bounding box center [379, 106] width 15 height 15
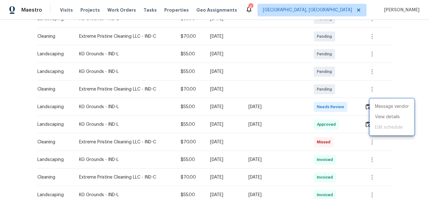
click at [366, 107] on div at bounding box center [214, 99] width 429 height 199
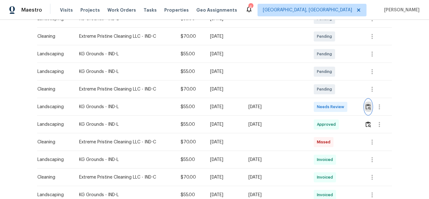
click at [365, 111] on button "button" at bounding box center [368, 106] width 7 height 15
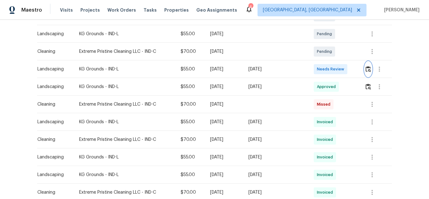
scroll to position [157, 0]
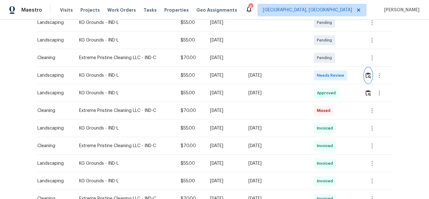
click at [365, 72] on button "button" at bounding box center [368, 75] width 7 height 15
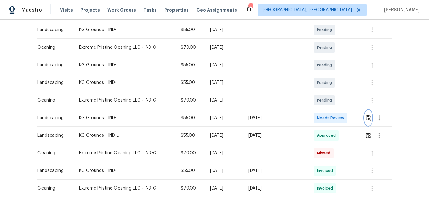
scroll to position [126, 0]
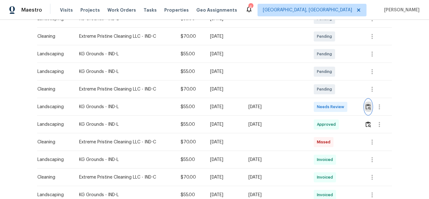
click at [367, 107] on img "button" at bounding box center [368, 107] width 5 height 6
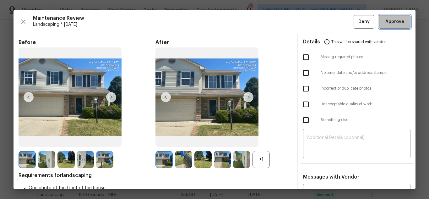
click at [383, 16] on button "Approve" at bounding box center [394, 22] width 31 height 14
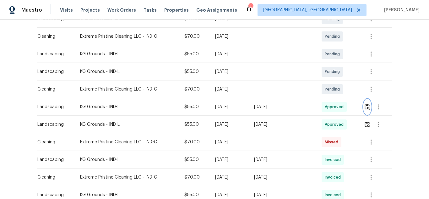
scroll to position [0, 0]
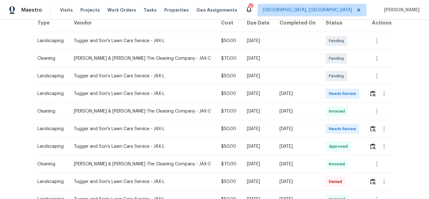
scroll to position [126, 0]
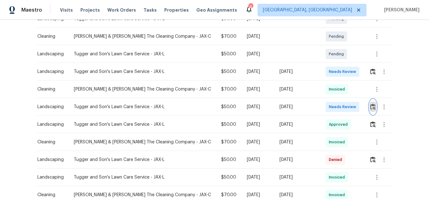
click at [370, 107] on img "button" at bounding box center [372, 107] width 5 height 6
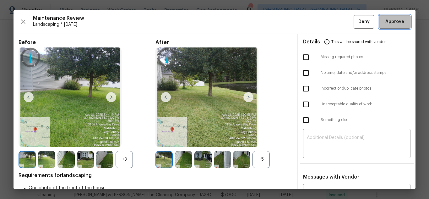
click at [390, 22] on span "Approve" at bounding box center [394, 22] width 19 height 8
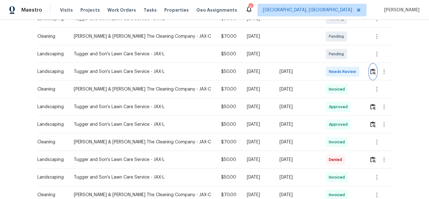
click at [371, 71] on img "button" at bounding box center [372, 71] width 5 height 6
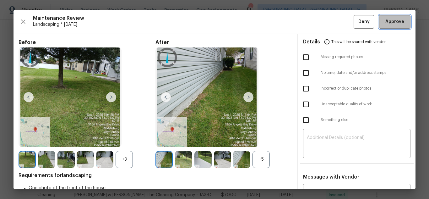
click at [391, 20] on span "Approve" at bounding box center [394, 22] width 19 height 8
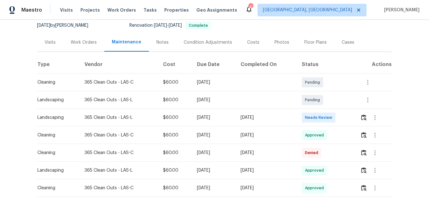
scroll to position [63, 0]
click at [366, 116] on button "button" at bounding box center [363, 116] width 7 height 15
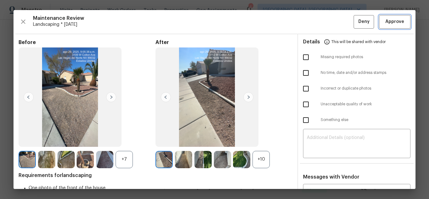
click at [396, 23] on span "Approve" at bounding box center [394, 22] width 19 height 8
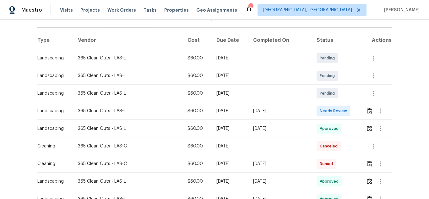
scroll to position [94, 0]
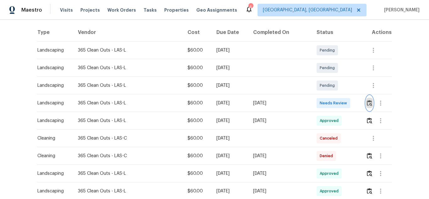
click at [368, 102] on img "button" at bounding box center [369, 103] width 5 height 6
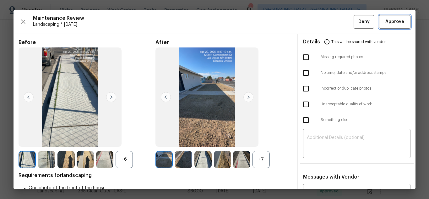
click at [387, 18] on span "Approve" at bounding box center [394, 22] width 19 height 8
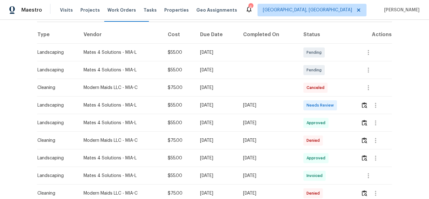
scroll to position [94, 0]
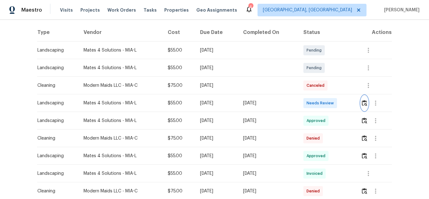
click at [362, 101] on img "button" at bounding box center [364, 103] width 5 height 6
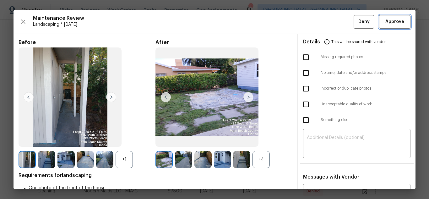
click at [385, 24] on span "Approve" at bounding box center [394, 22] width 19 height 8
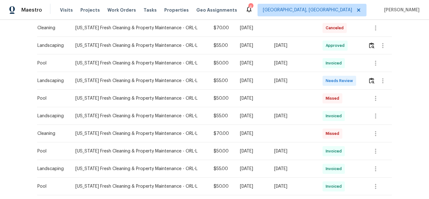
scroll to position [314, 0]
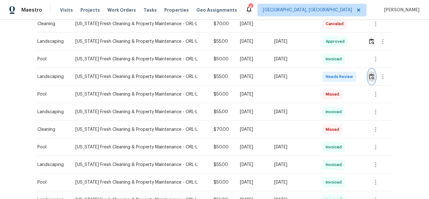
click at [369, 79] on img "button" at bounding box center [371, 76] width 5 height 6
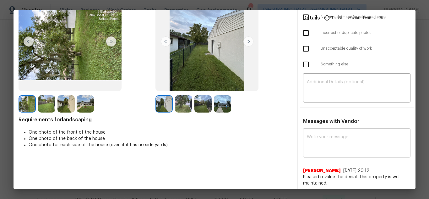
scroll to position [63, 0]
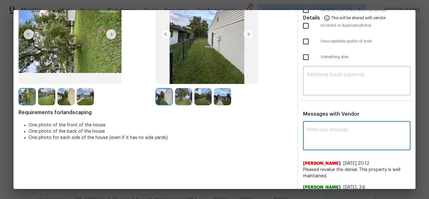
click at [329, 142] on textarea at bounding box center [357, 137] width 100 height 18
paste textarea "Maintenance Audit Team: Hello! Unfortunately, this landscaping visit completed …"
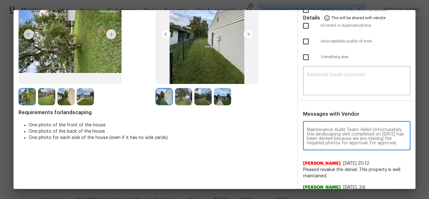
scroll to position [70, 0]
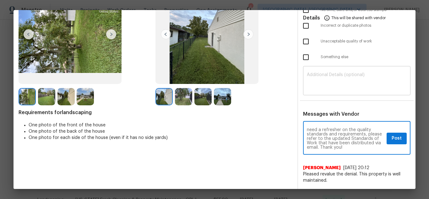
type textarea "Maintenance Audit Team: Hello! Unfortunately, this landscaping visit completed …"
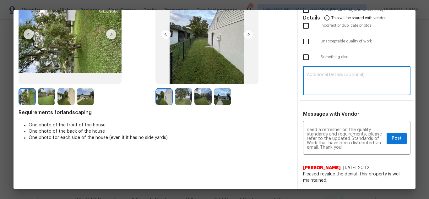
click at [348, 75] on textarea at bounding box center [357, 82] width 100 height 18
paste textarea "Maintenance Audit Team: Hello! Unfortunately, this landscaping visit completed …"
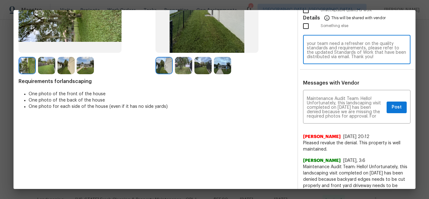
scroll to position [94, 0]
type textarea "Maintenance Audit Team: Hello! Unfortunately, this landscaping visit completed …"
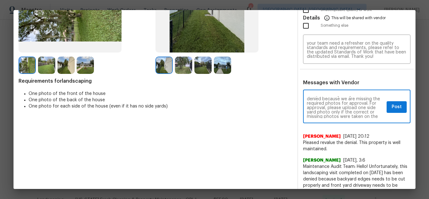
scroll to position [25, 0]
click at [387, 108] on button "Post" at bounding box center [397, 107] width 20 height 12
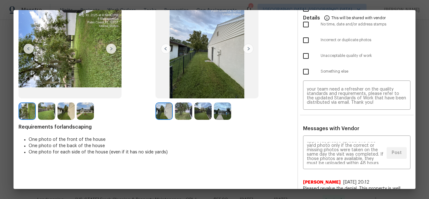
scroll to position [0, 0]
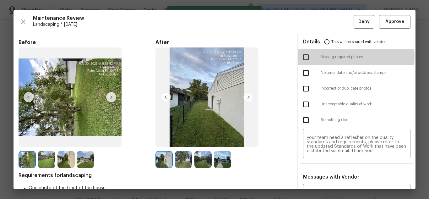
click at [305, 56] on input "checkbox" at bounding box center [305, 57] width 13 height 13
checkbox input "true"
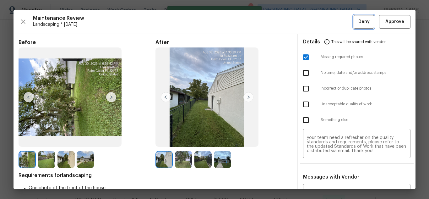
click at [365, 26] on button "Deny" at bounding box center [364, 22] width 20 height 14
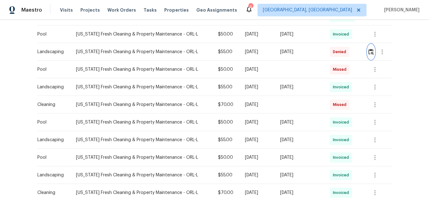
scroll to position [314, 0]
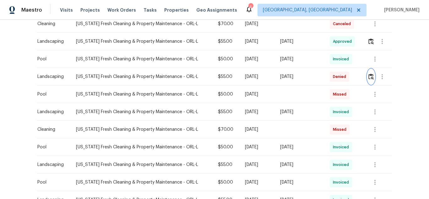
click at [370, 72] on button "button" at bounding box center [370, 76] width 7 height 15
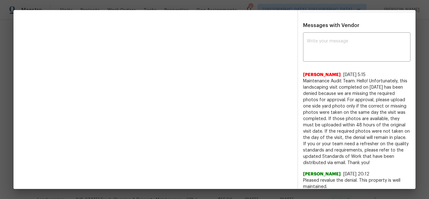
scroll to position [220, 0]
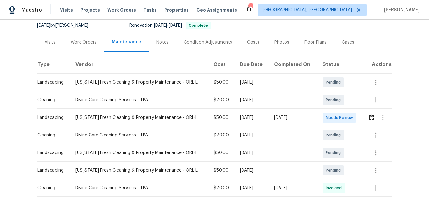
scroll to position [63, 0]
click at [369, 118] on img "button" at bounding box center [371, 117] width 5 height 6
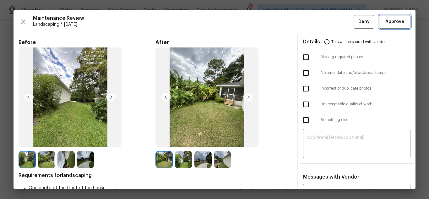
click at [385, 24] on span "Approve" at bounding box center [394, 22] width 19 height 8
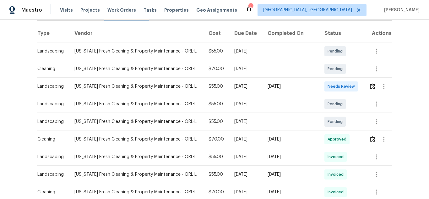
scroll to position [94, 0]
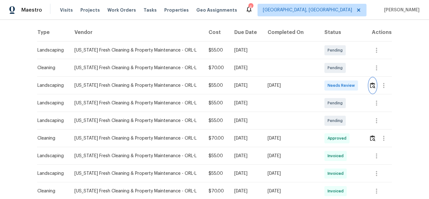
click at [370, 85] on img "button" at bounding box center [372, 85] width 5 height 6
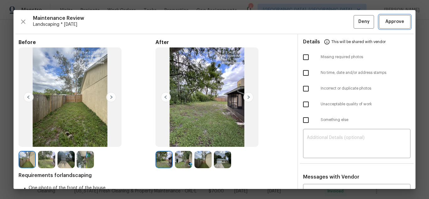
click at [385, 19] on span "Approve" at bounding box center [394, 22] width 19 height 8
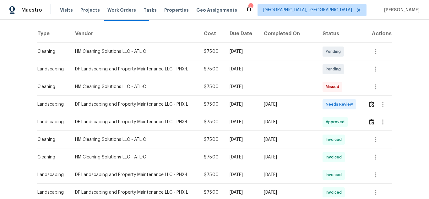
scroll to position [94, 0]
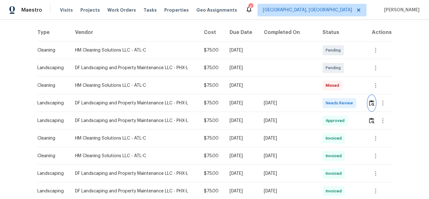
click at [370, 102] on img "button" at bounding box center [371, 103] width 5 height 6
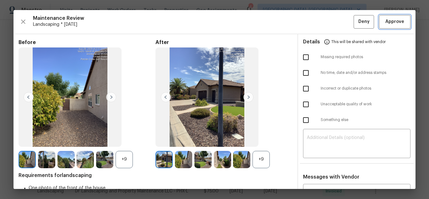
drag, startPoint x: 392, startPoint y: 21, endPoint x: 295, endPoint y: 2, distance: 98.9
click at [392, 21] on span "Approve" at bounding box center [394, 22] width 19 height 8
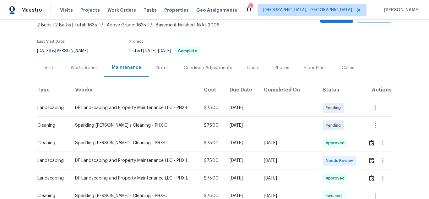
scroll to position [94, 0]
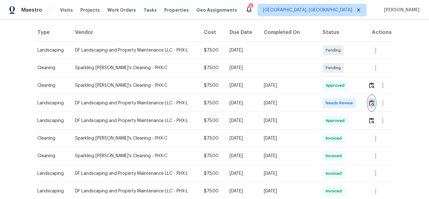
click at [372, 100] on img "button" at bounding box center [371, 103] width 5 height 6
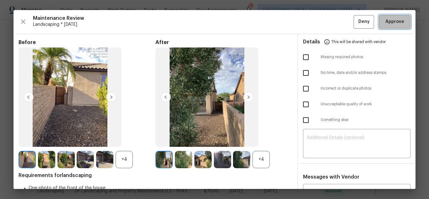
click at [391, 22] on span "Approve" at bounding box center [394, 22] width 19 height 8
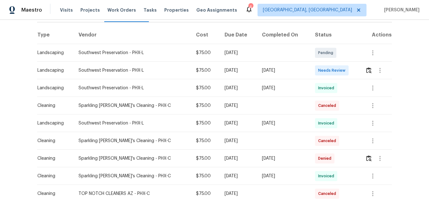
scroll to position [94, 0]
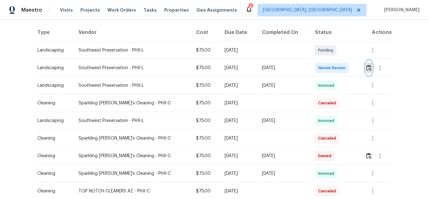
click at [368, 65] on img "button" at bounding box center [368, 68] width 5 height 6
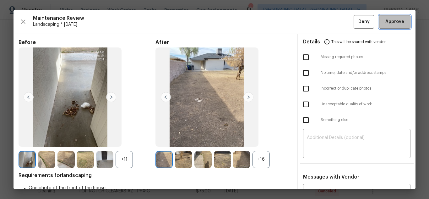
click at [386, 23] on span "Approve" at bounding box center [394, 22] width 19 height 8
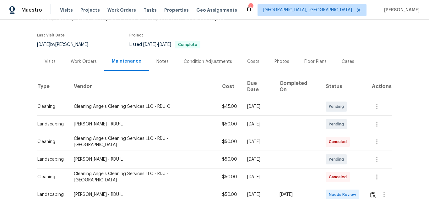
scroll to position [126, 0]
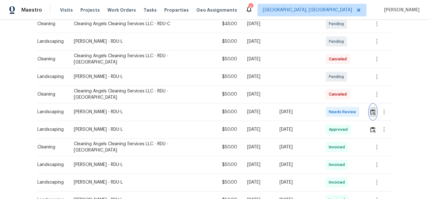
click at [370, 109] on img "button" at bounding box center [372, 112] width 5 height 6
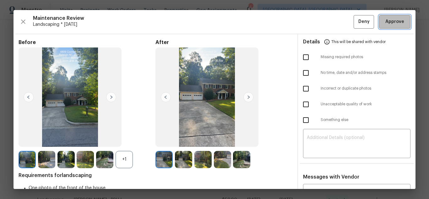
click at [391, 24] on span "Approve" at bounding box center [394, 22] width 19 height 8
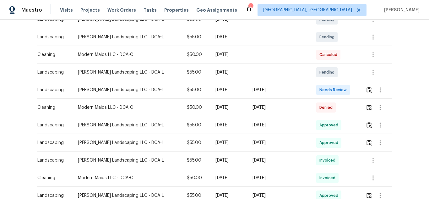
scroll to position [126, 0]
click at [366, 89] on img "button" at bounding box center [368, 89] width 5 height 6
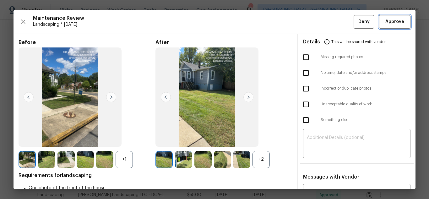
click at [392, 21] on span "Approve" at bounding box center [394, 22] width 19 height 8
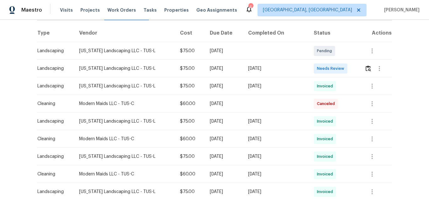
scroll to position [94, 0]
click at [366, 66] on img "button" at bounding box center [368, 68] width 5 height 6
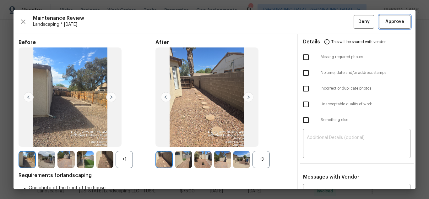
drag, startPoint x: 394, startPoint y: 20, endPoint x: 389, endPoint y: 20, distance: 5.3
click at [394, 20] on span "Approve" at bounding box center [394, 22] width 19 height 8
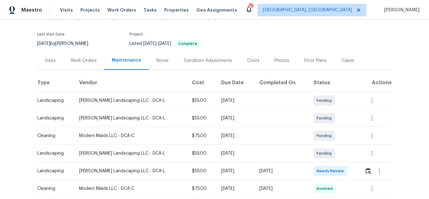
scroll to position [94, 0]
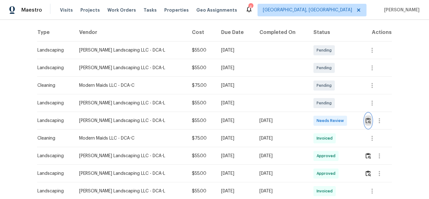
click at [366, 121] on img "button" at bounding box center [368, 120] width 5 height 6
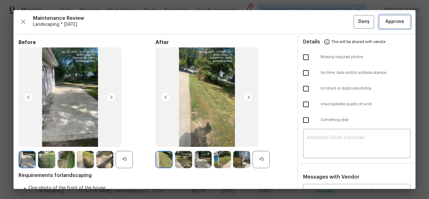
click at [387, 15] on button "Approve" at bounding box center [394, 22] width 31 height 14
